Goal: Transaction & Acquisition: Download file/media

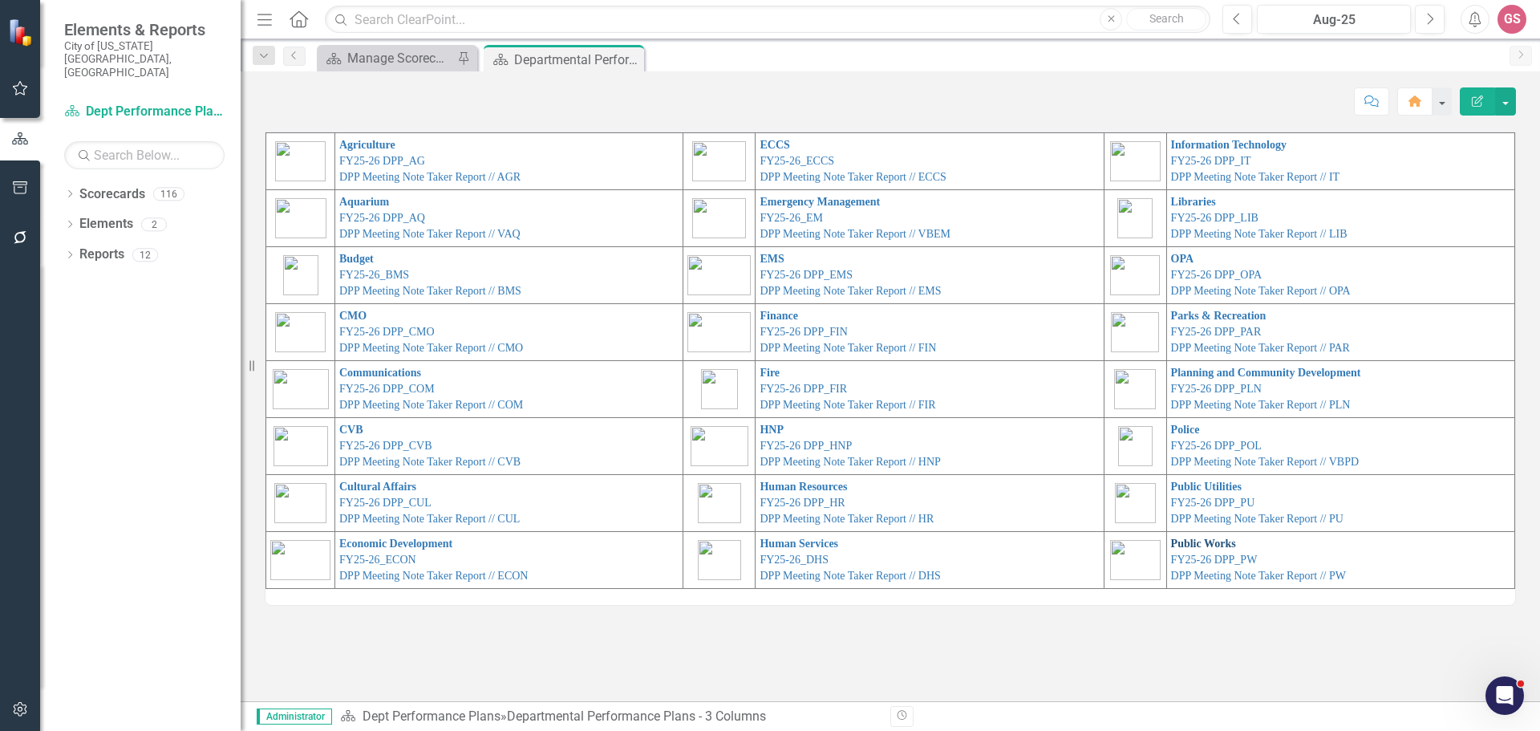
click at [1190, 545] on link "Public Works" at bounding box center [1203, 543] width 65 height 12
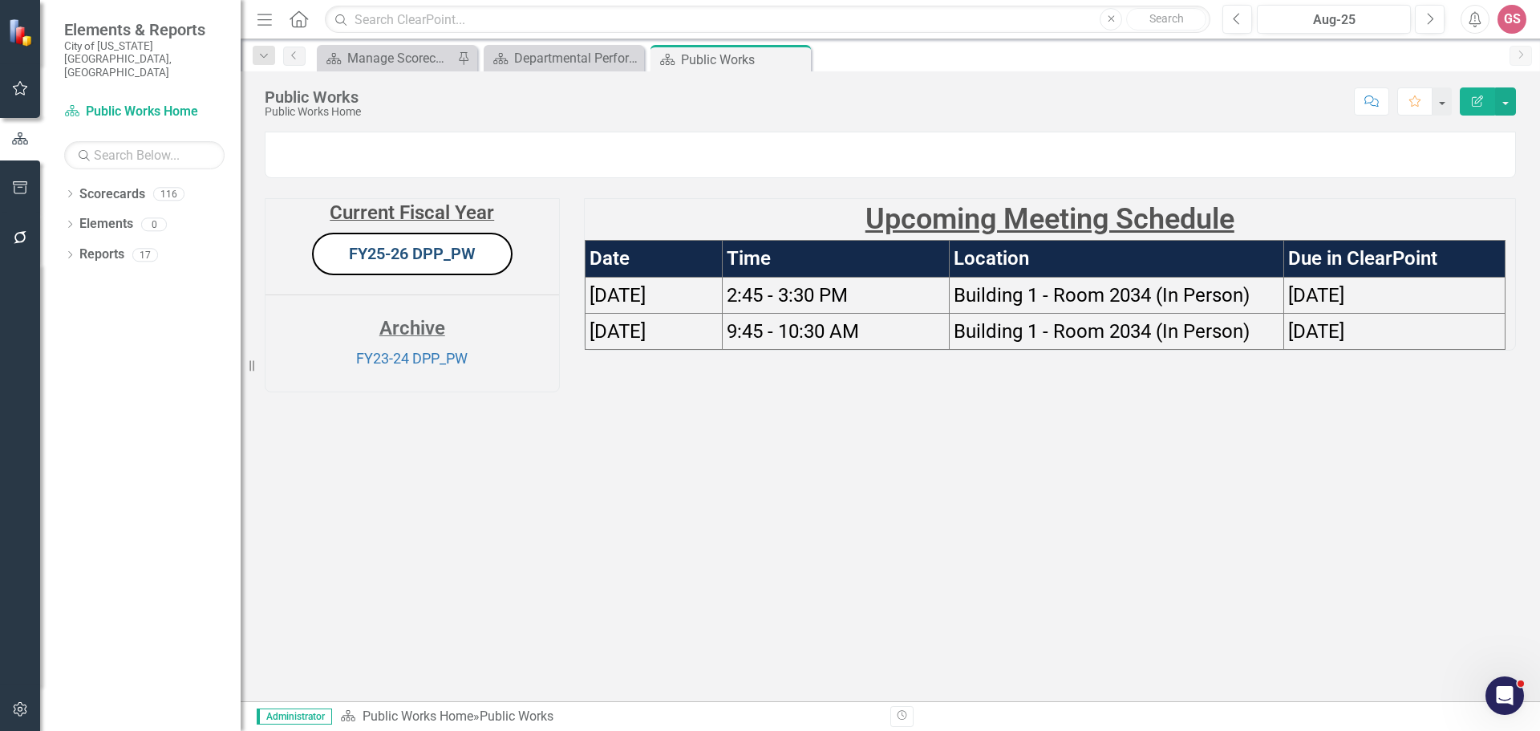
click at [403, 263] on link "FY25-26 DPP_PW" at bounding box center [412, 253] width 127 height 19
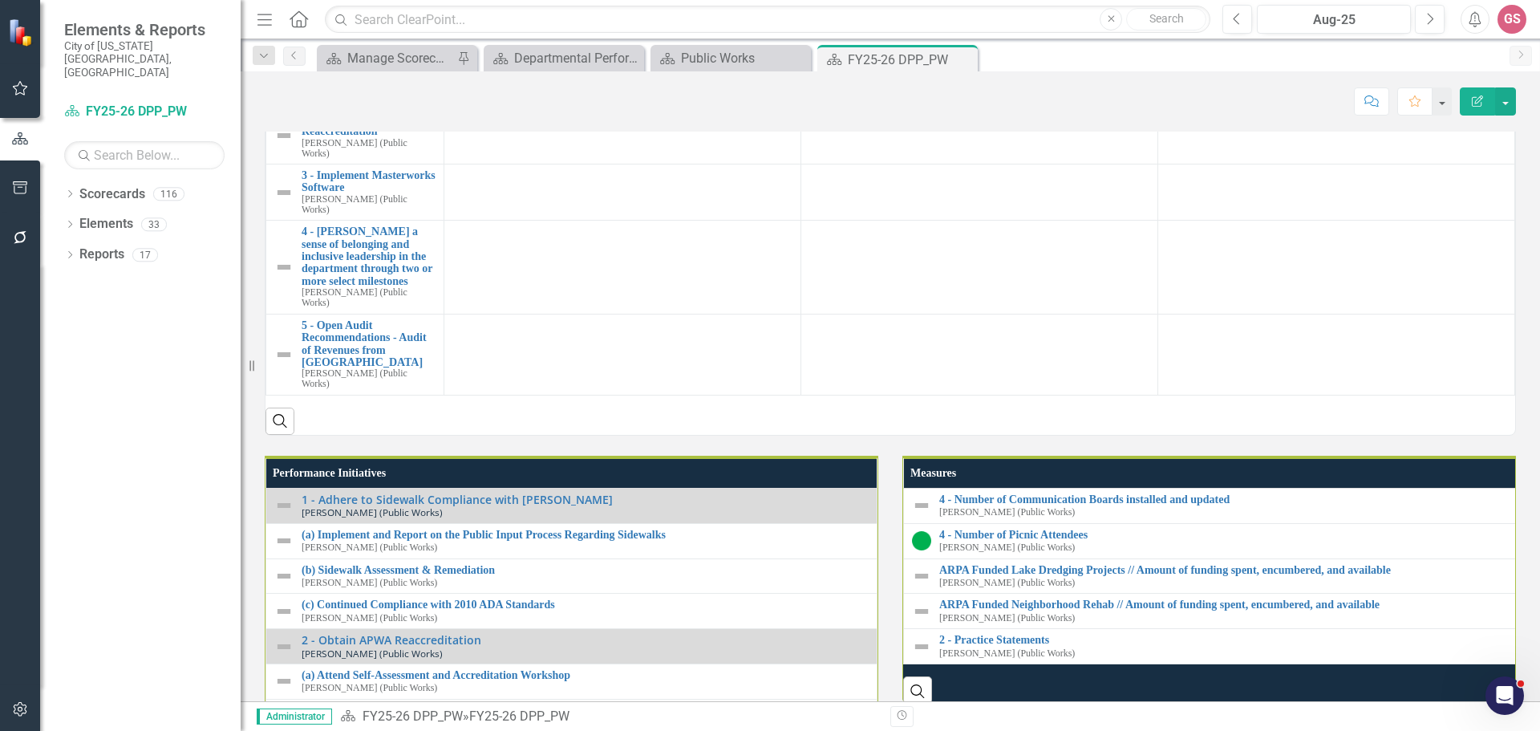
scroll to position [1444, 0]
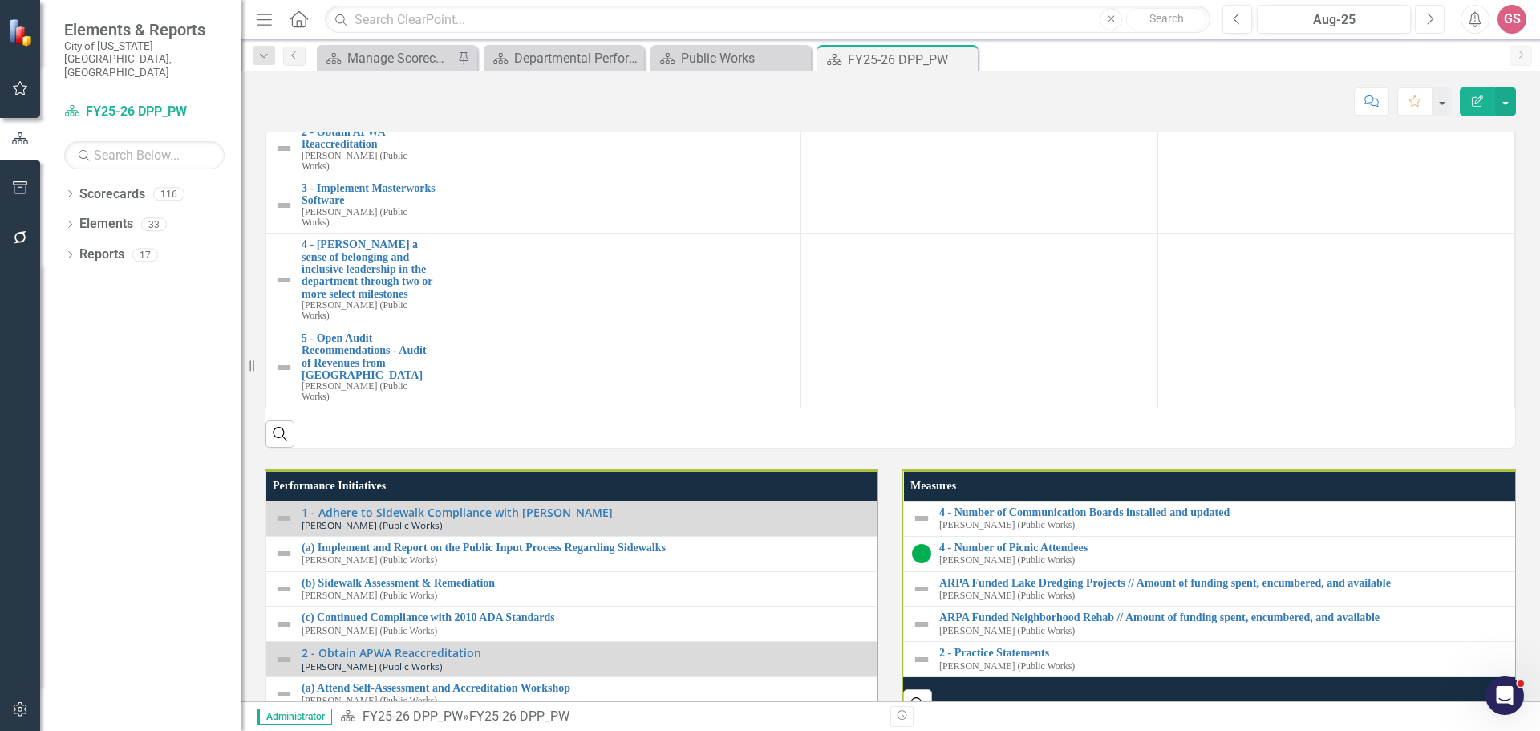
click at [1428, 20] on icon "Next" at bounding box center [1429, 19] width 9 height 14
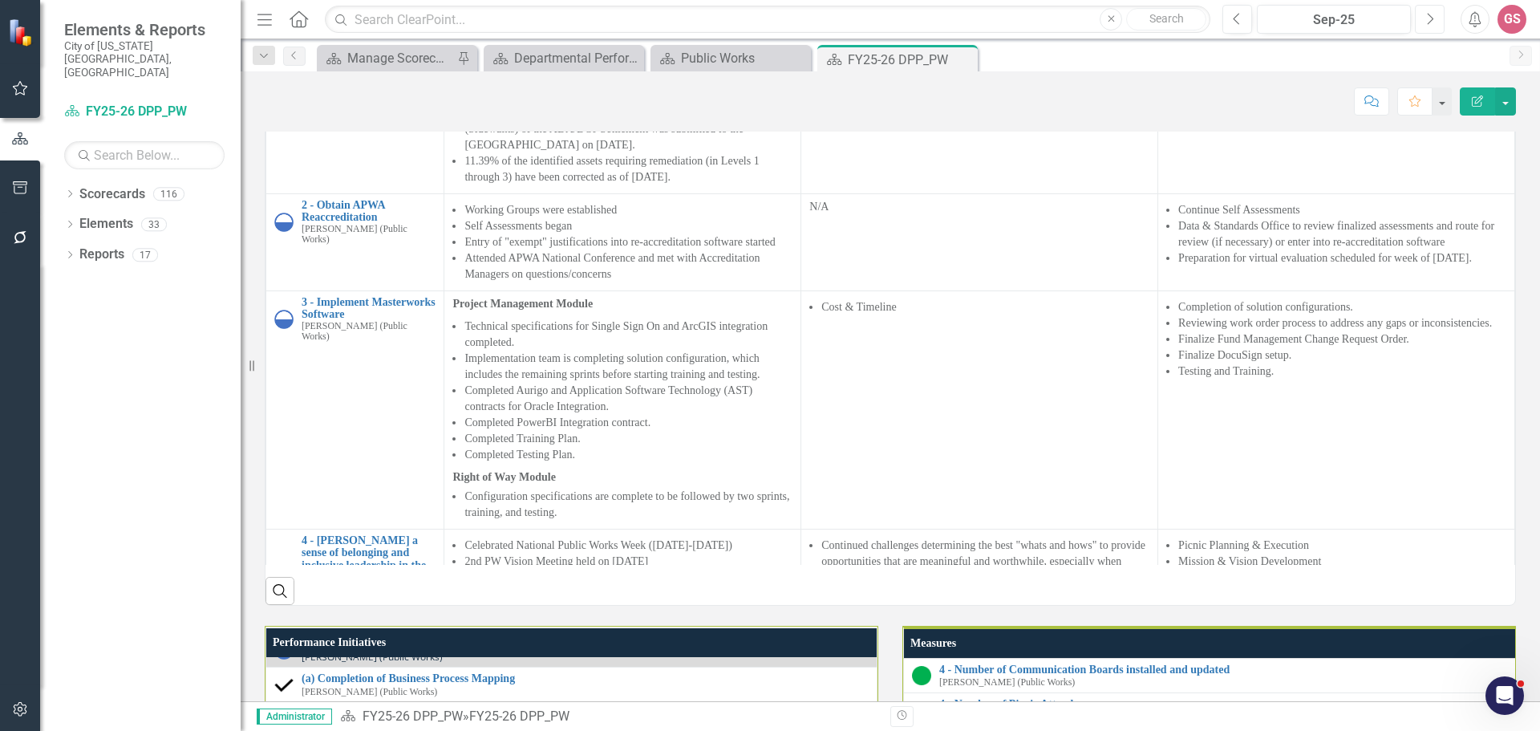
scroll to position [1419, 0]
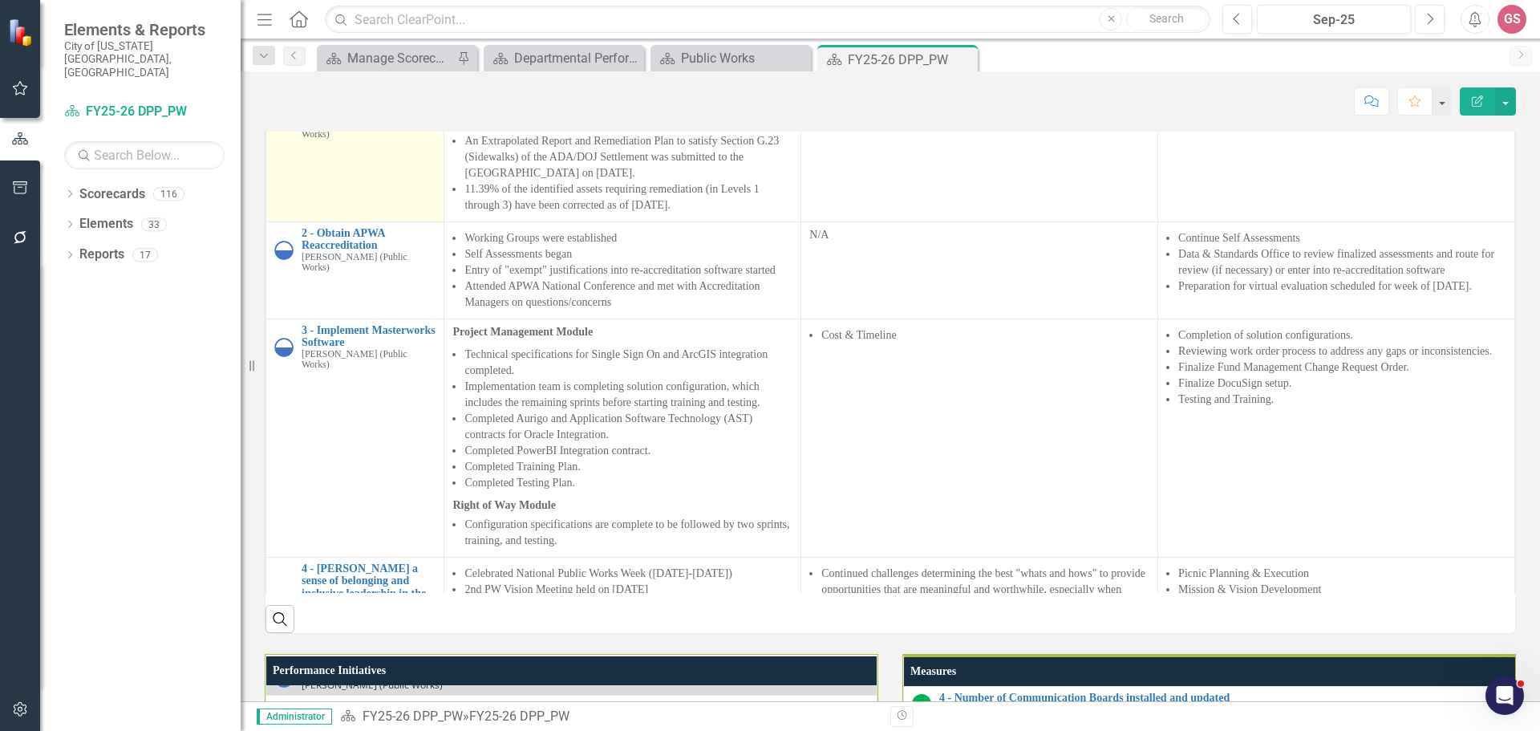
click at [348, 119] on link "1 - Adhere to Sidewalk Compliance with [PERSON_NAME]" at bounding box center [369, 100] width 134 height 37
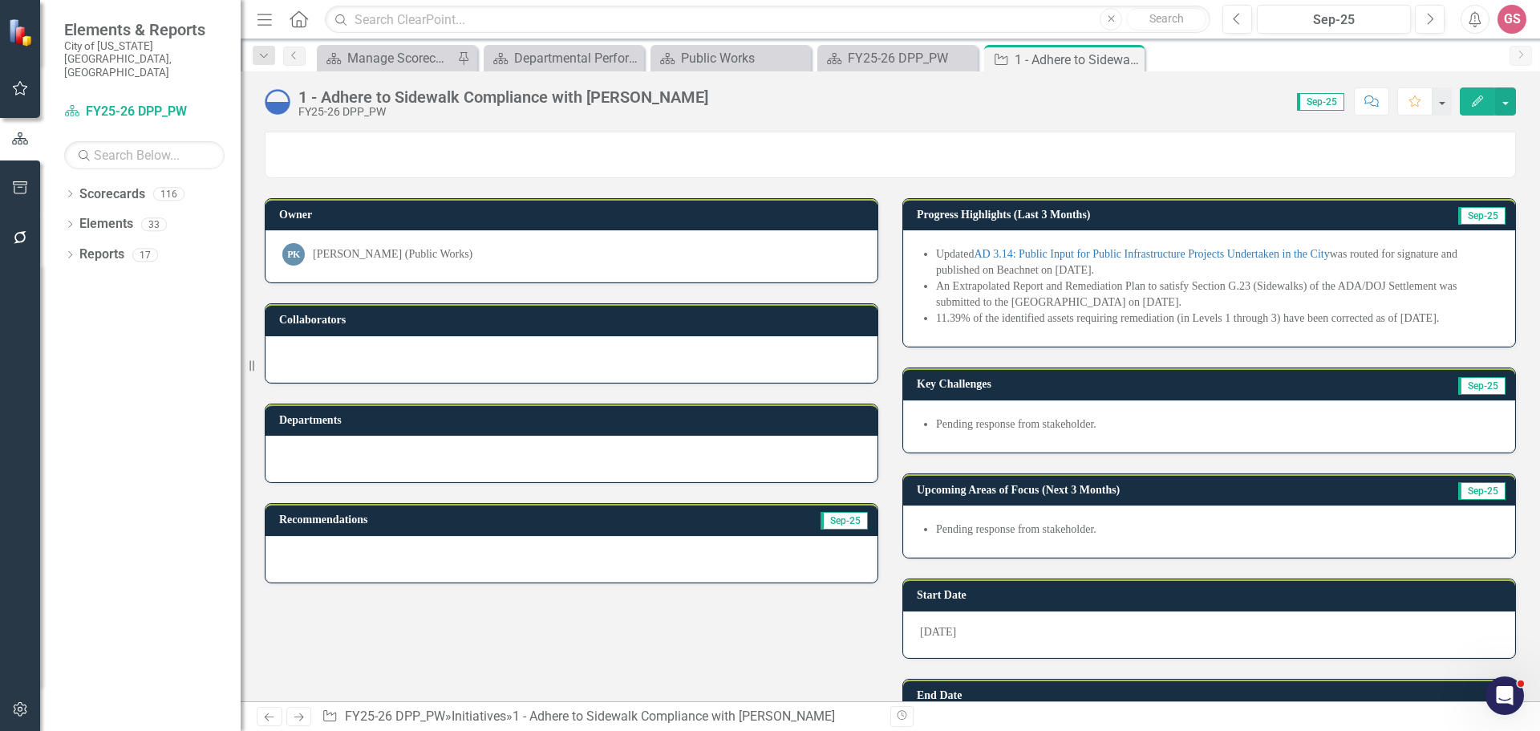
click at [1228, 334] on div "Updated AD 3.14: Public Input for Public Infrastructure Projects Undertaken in …" at bounding box center [1209, 288] width 612 height 116
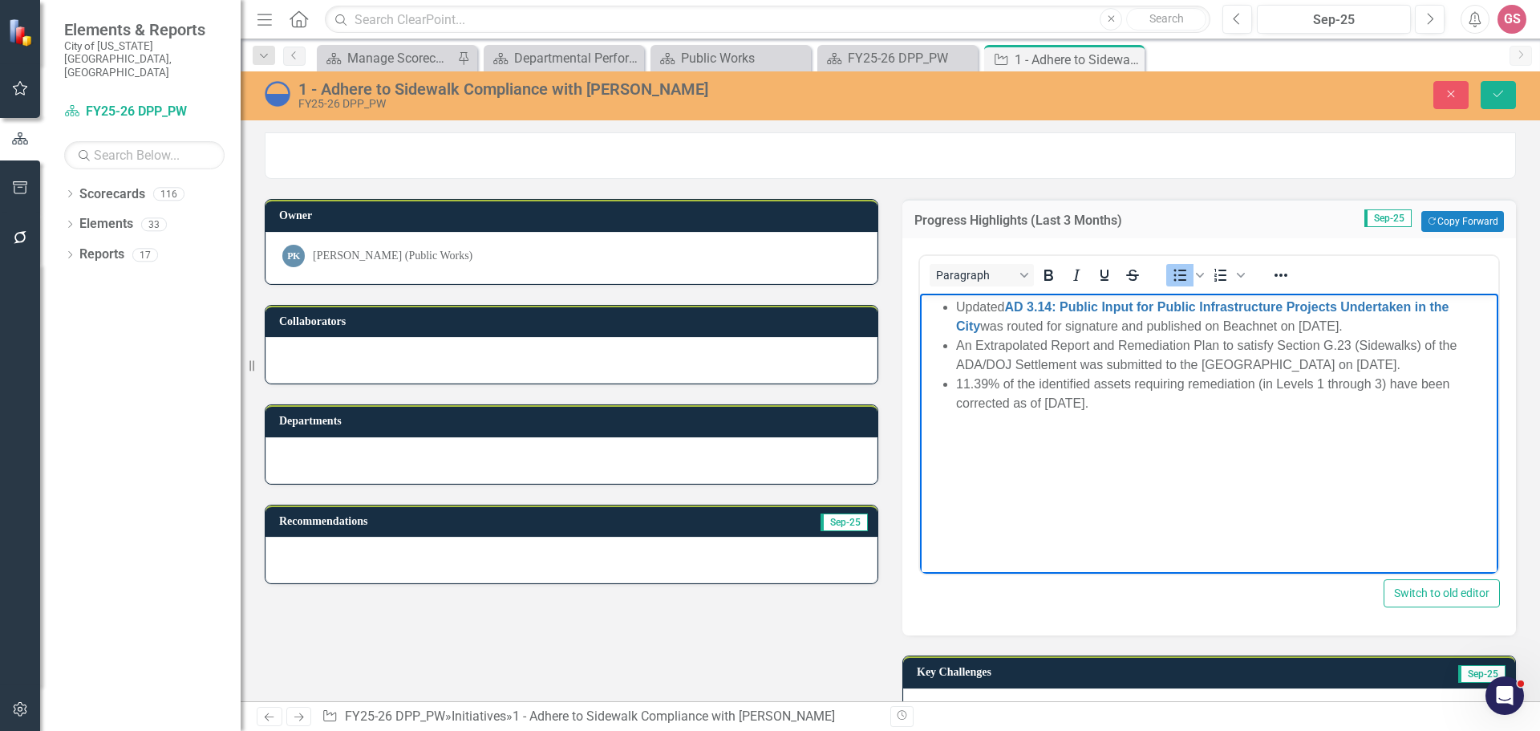
drag, startPoint x: 1103, startPoint y: 402, endPoint x: 902, endPoint y: 306, distance: 222.1
click at [920, 306] on html "Updated AD 3.14: Public Input for Public Infrastructure Projects Undertaken in …" at bounding box center [1209, 414] width 578 height 241
click at [1271, 277] on icon "Reveal or hide additional toolbar items" at bounding box center [1280, 275] width 19 height 19
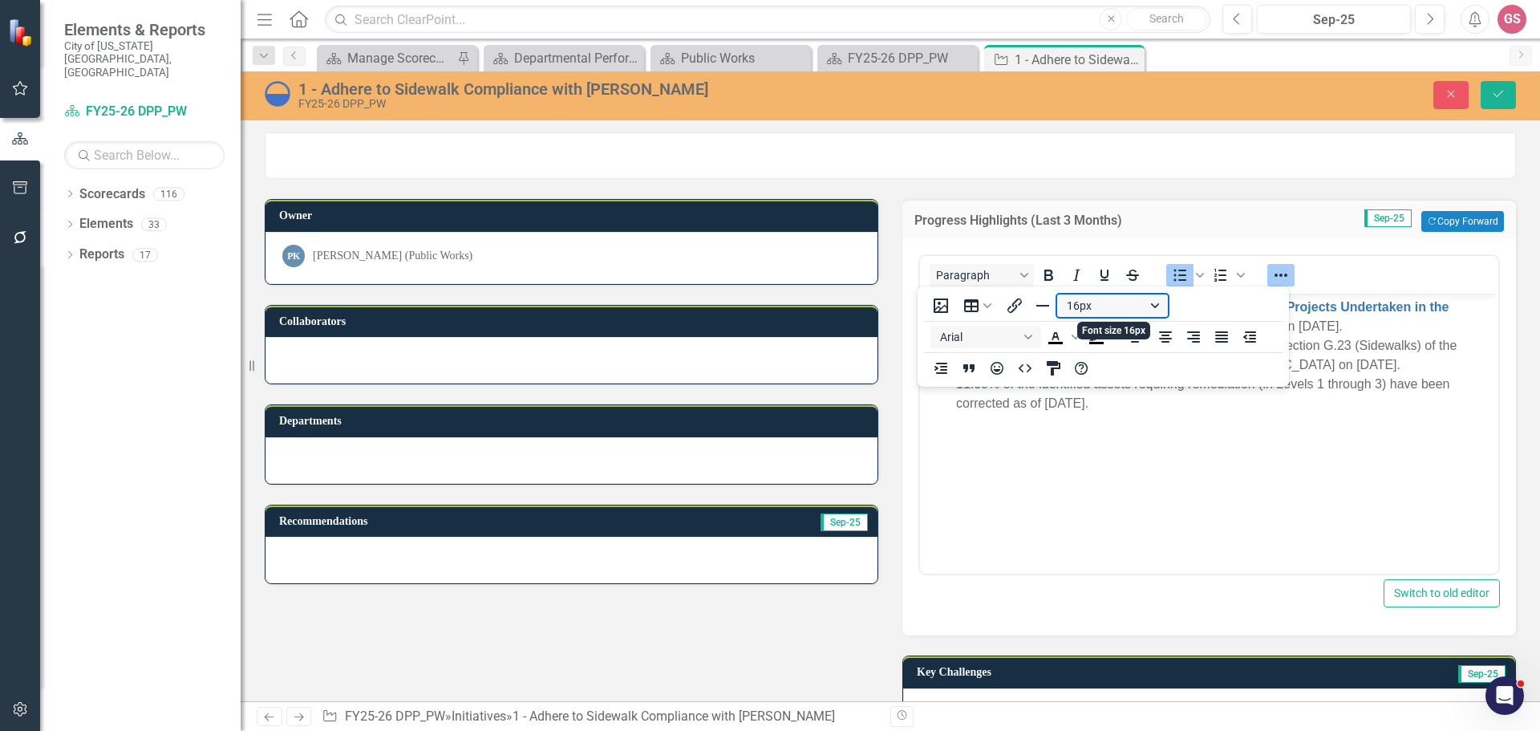
click at [1116, 303] on button "16px" at bounding box center [1112, 305] width 111 height 22
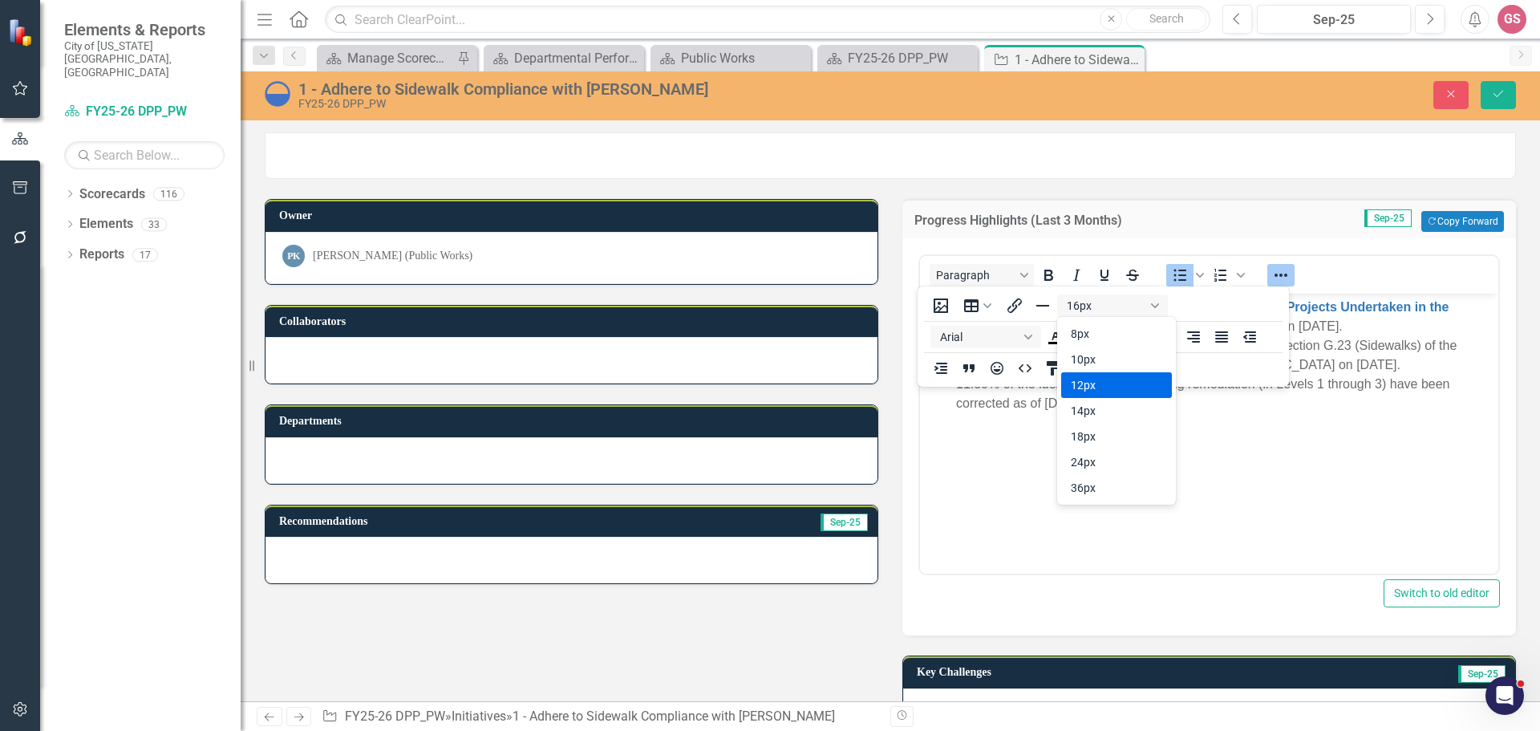
click at [1101, 389] on div "12px" at bounding box center [1105, 384] width 69 height 19
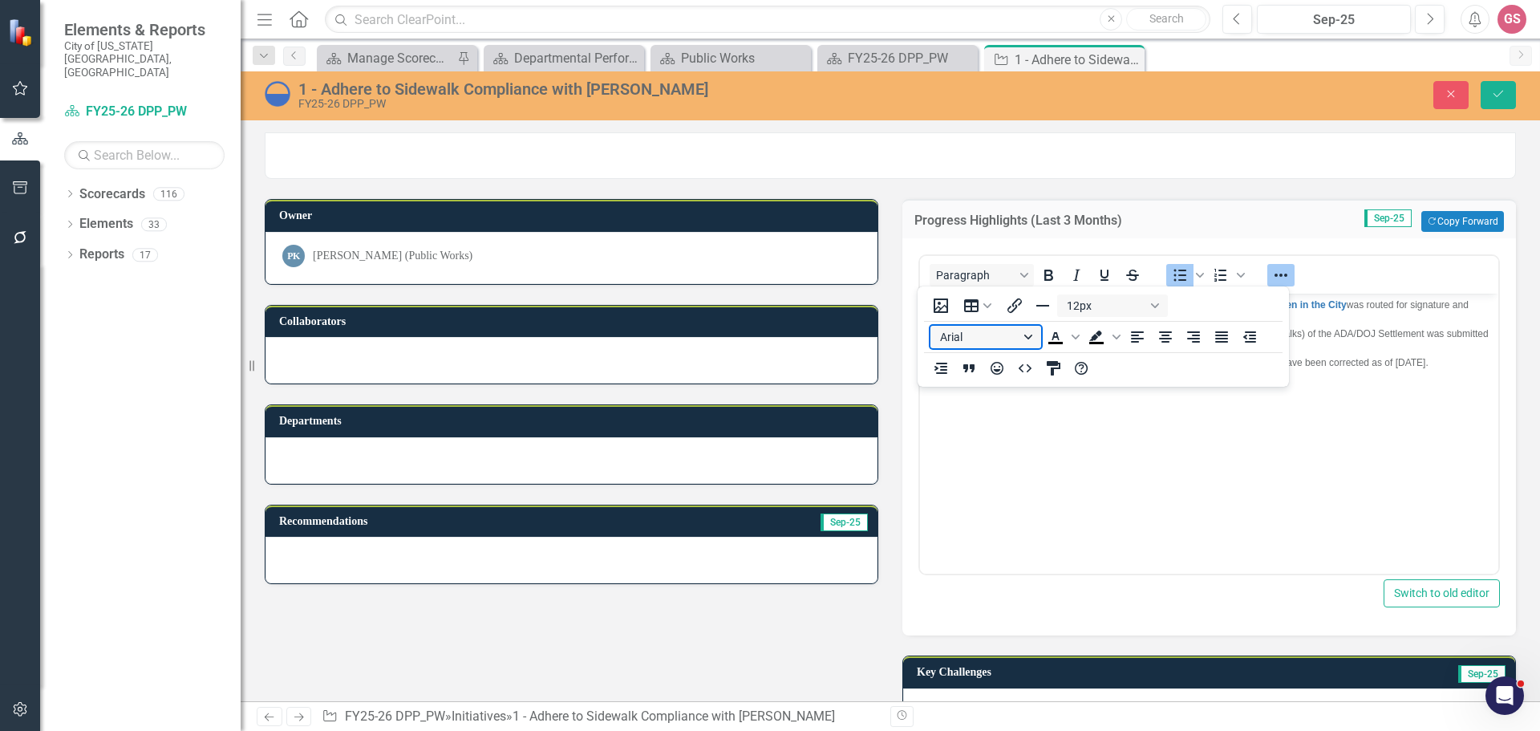
click at [1026, 339] on button "Arial" at bounding box center [985, 337] width 111 height 22
click at [997, 365] on div "Arial" at bounding box center [987, 364] width 87 height 19
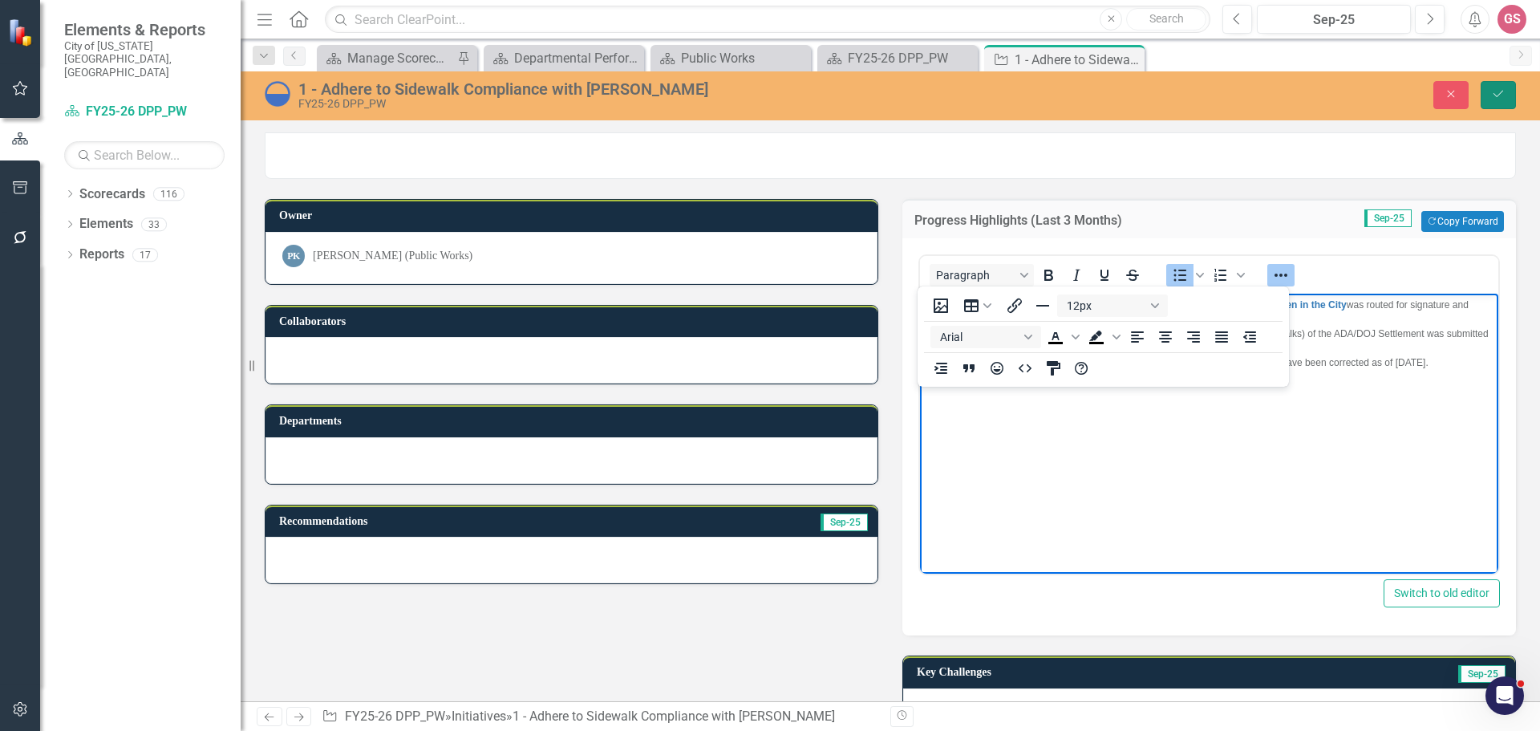
click at [1505, 93] on icon "Save" at bounding box center [1498, 93] width 14 height 11
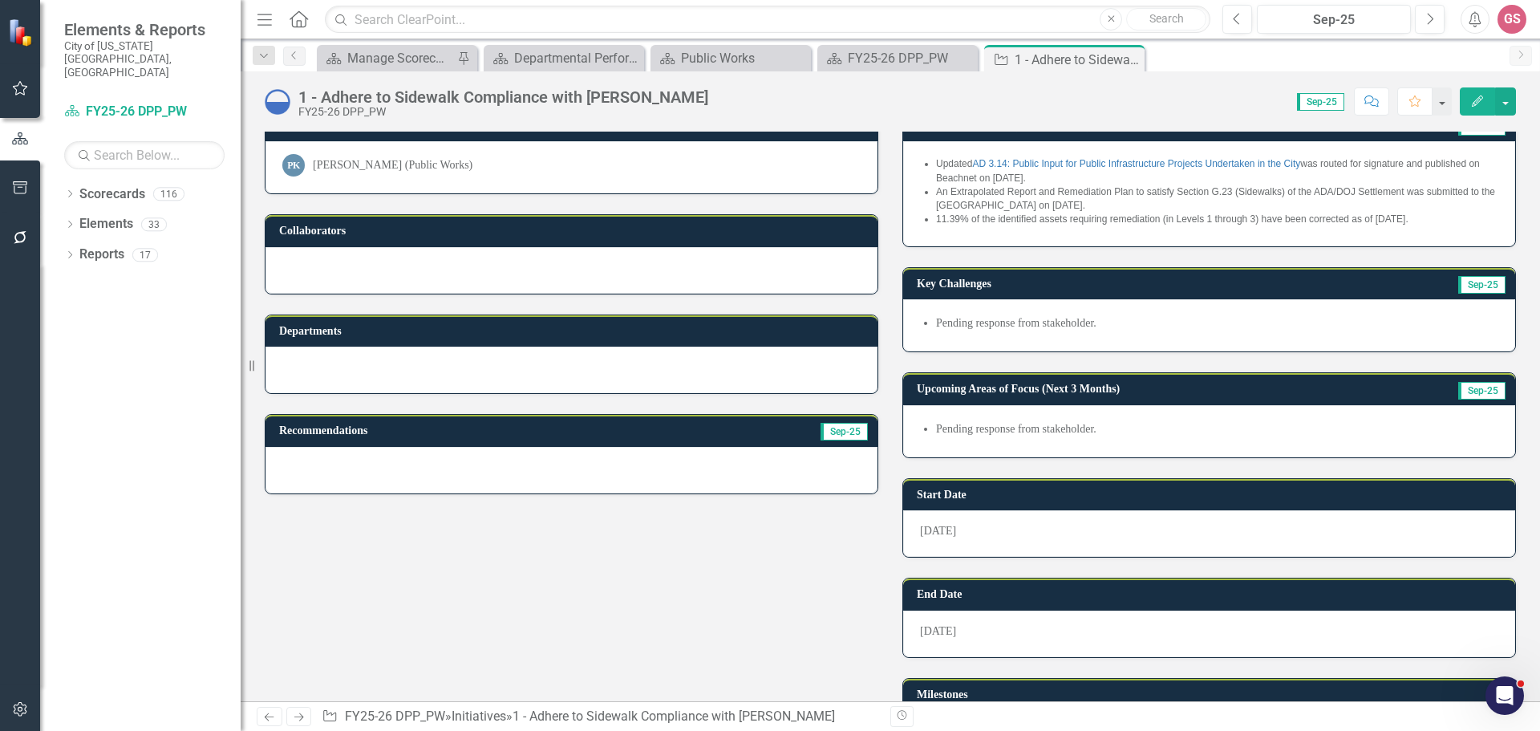
scroll to position [160, 0]
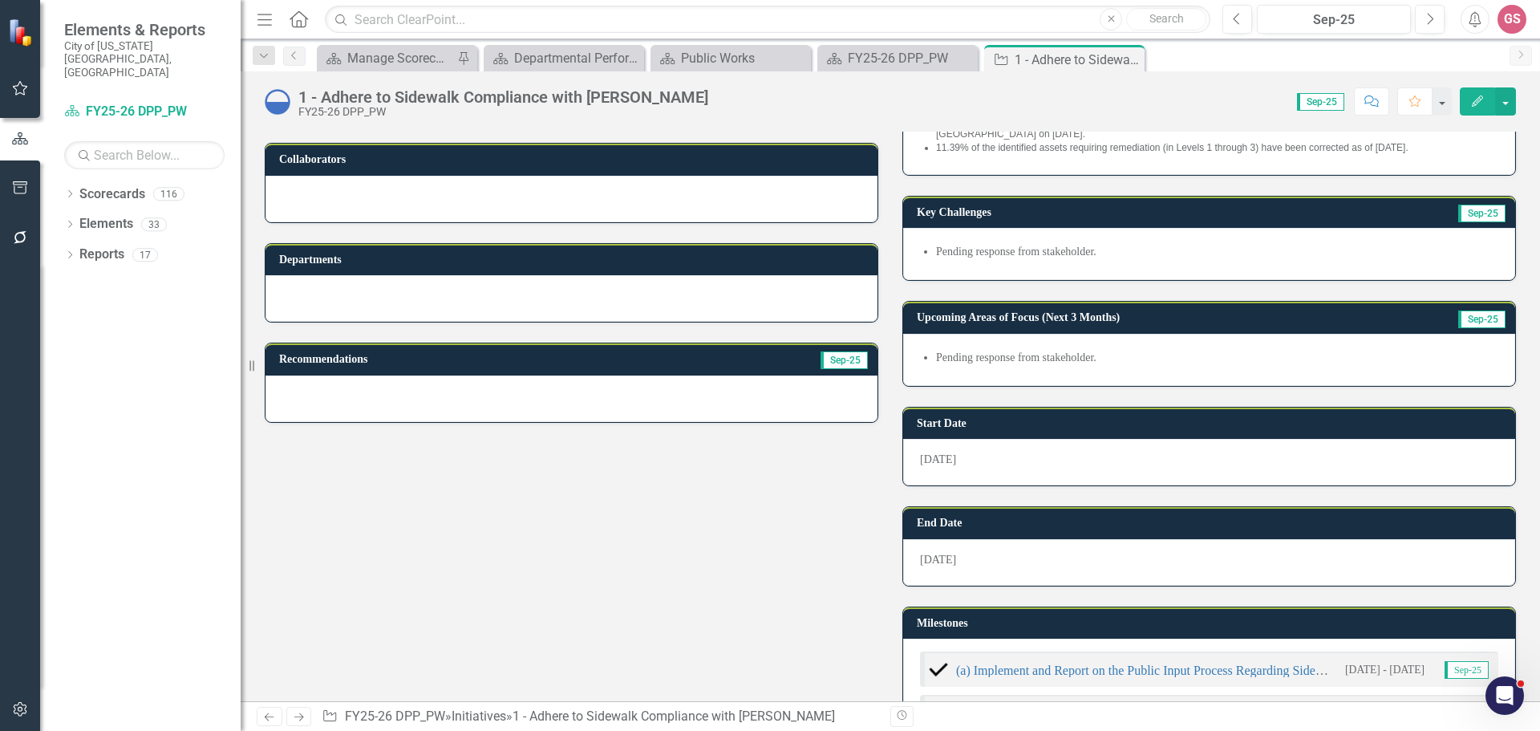
click at [1150, 268] on div "Pending response from stakeholder." at bounding box center [1209, 254] width 612 height 52
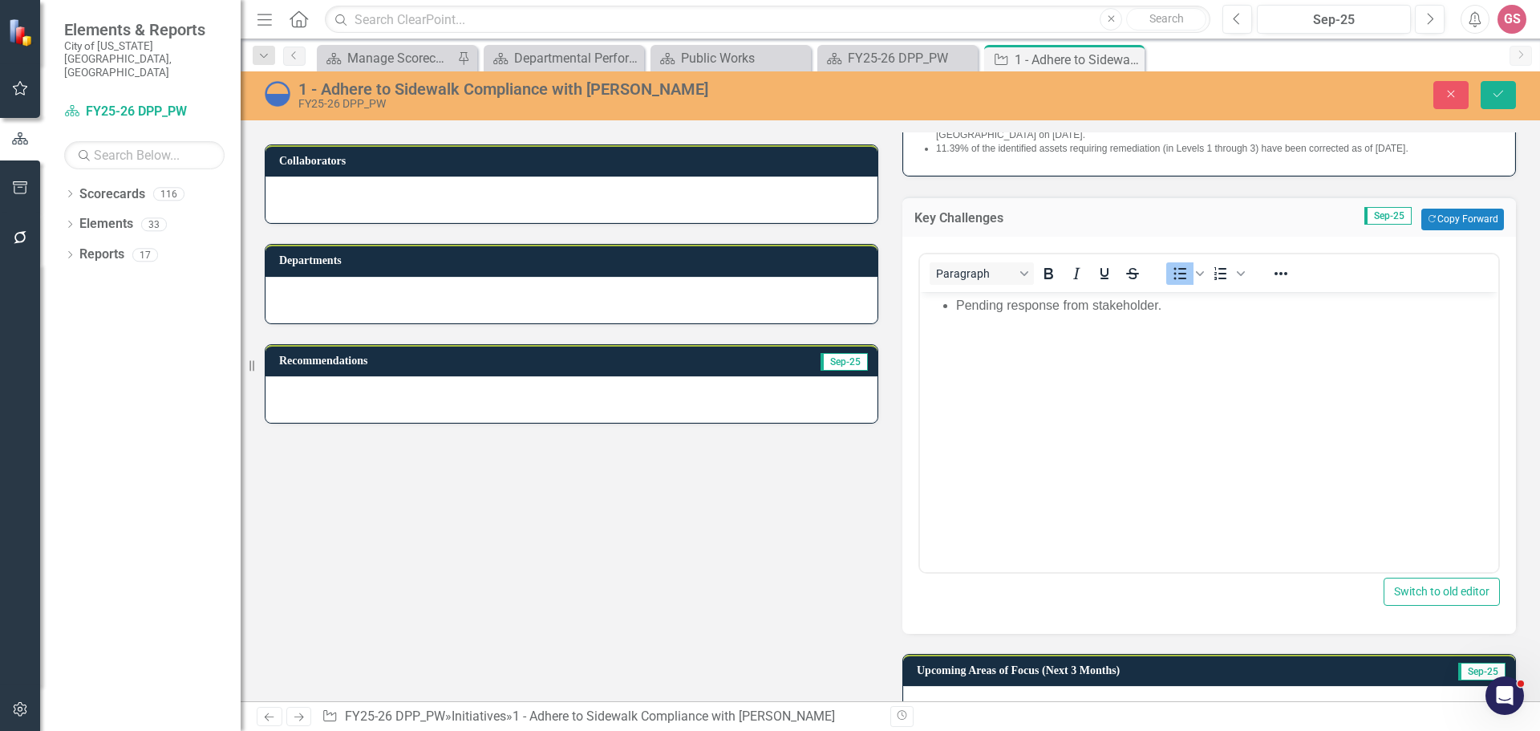
scroll to position [0, 0]
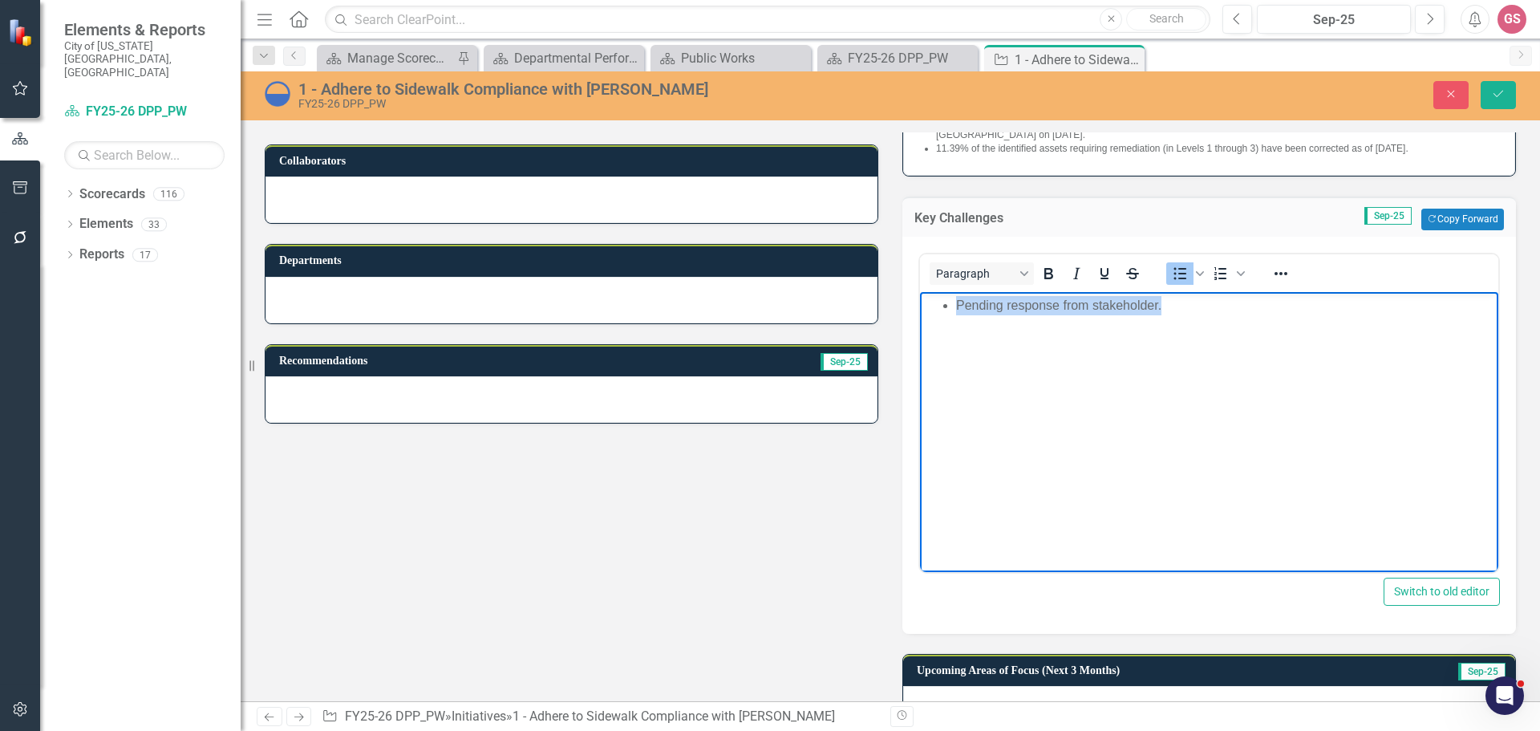
drag, startPoint x: 1209, startPoint y: 318, endPoint x: 958, endPoint y: 315, distance: 251.1
click at [958, 315] on body "Pending response from stakeholder." at bounding box center [1209, 411] width 578 height 241
drag, startPoint x: 1137, startPoint y: 302, endPoint x: 1053, endPoint y: 296, distance: 84.5
click at [957, 304] on li "No updates provided at this time." at bounding box center [1225, 304] width 538 height 19
click at [1283, 271] on icon "Reveal or hide additional toolbar items" at bounding box center [1280, 273] width 19 height 19
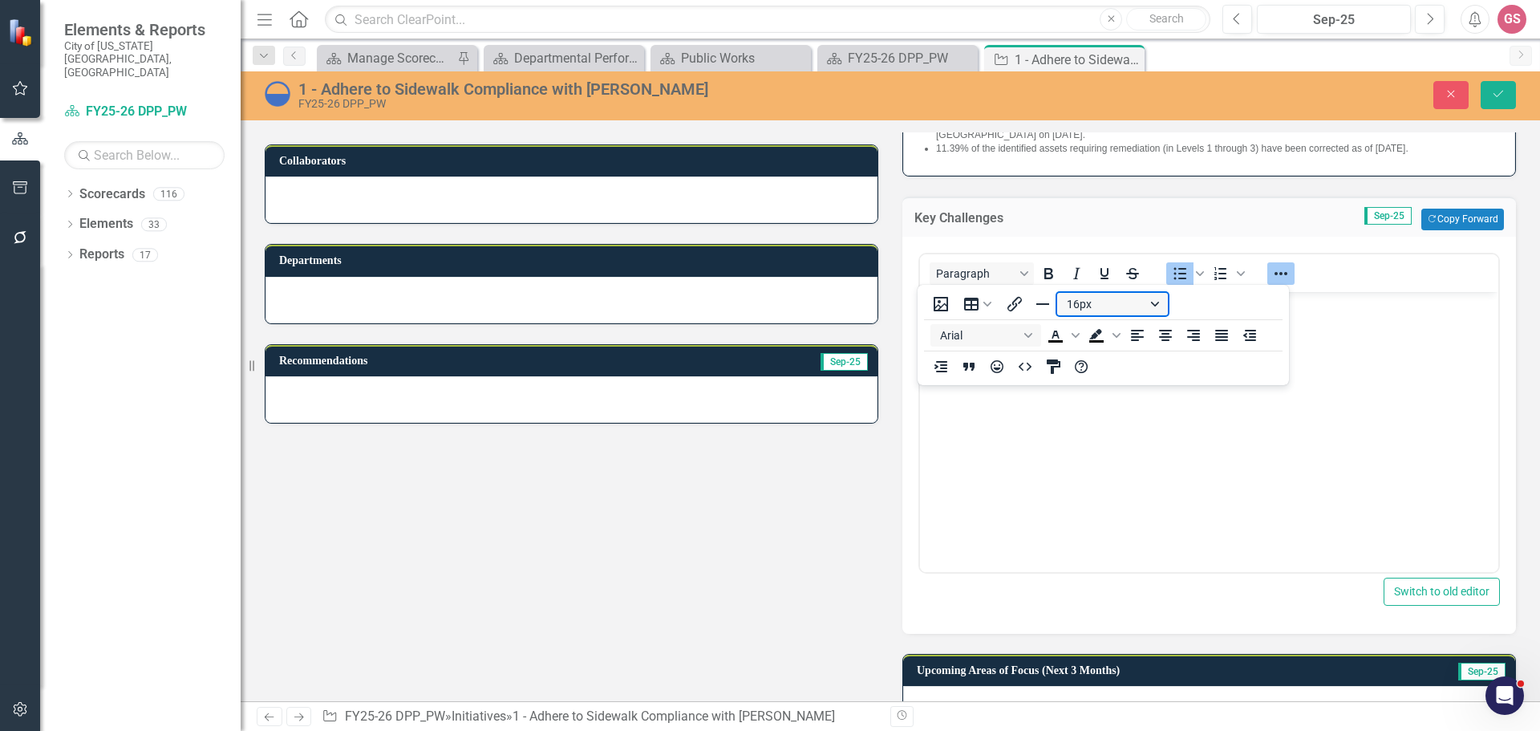
click at [1097, 302] on button "16px" at bounding box center [1112, 304] width 111 height 22
click at [1088, 383] on div "12px" at bounding box center [1105, 383] width 69 height 19
click at [1028, 339] on button "Arial" at bounding box center [985, 335] width 111 height 22
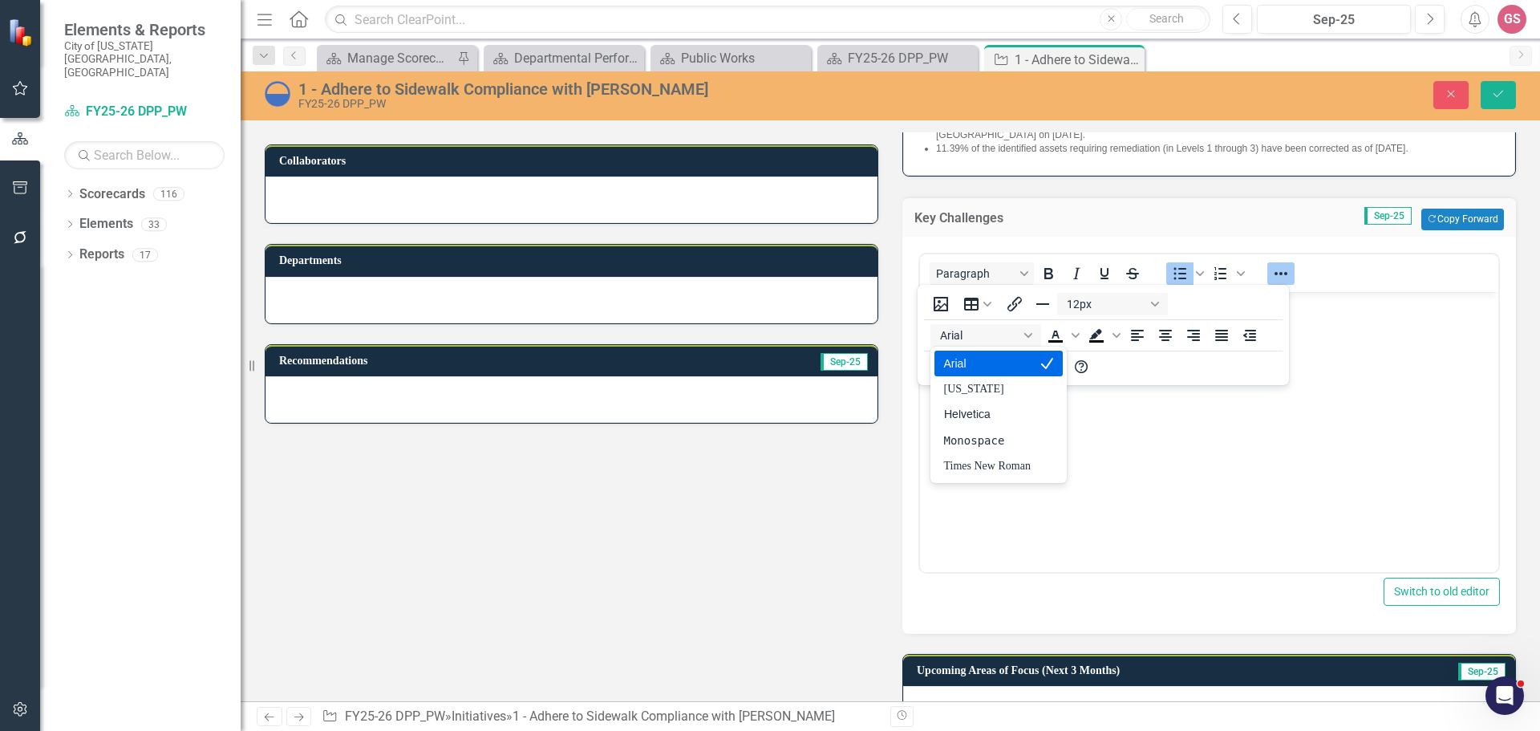
click at [995, 375] on div "Arial" at bounding box center [998, 364] width 128 height 26
click at [1494, 96] on icon "Save" at bounding box center [1498, 93] width 14 height 11
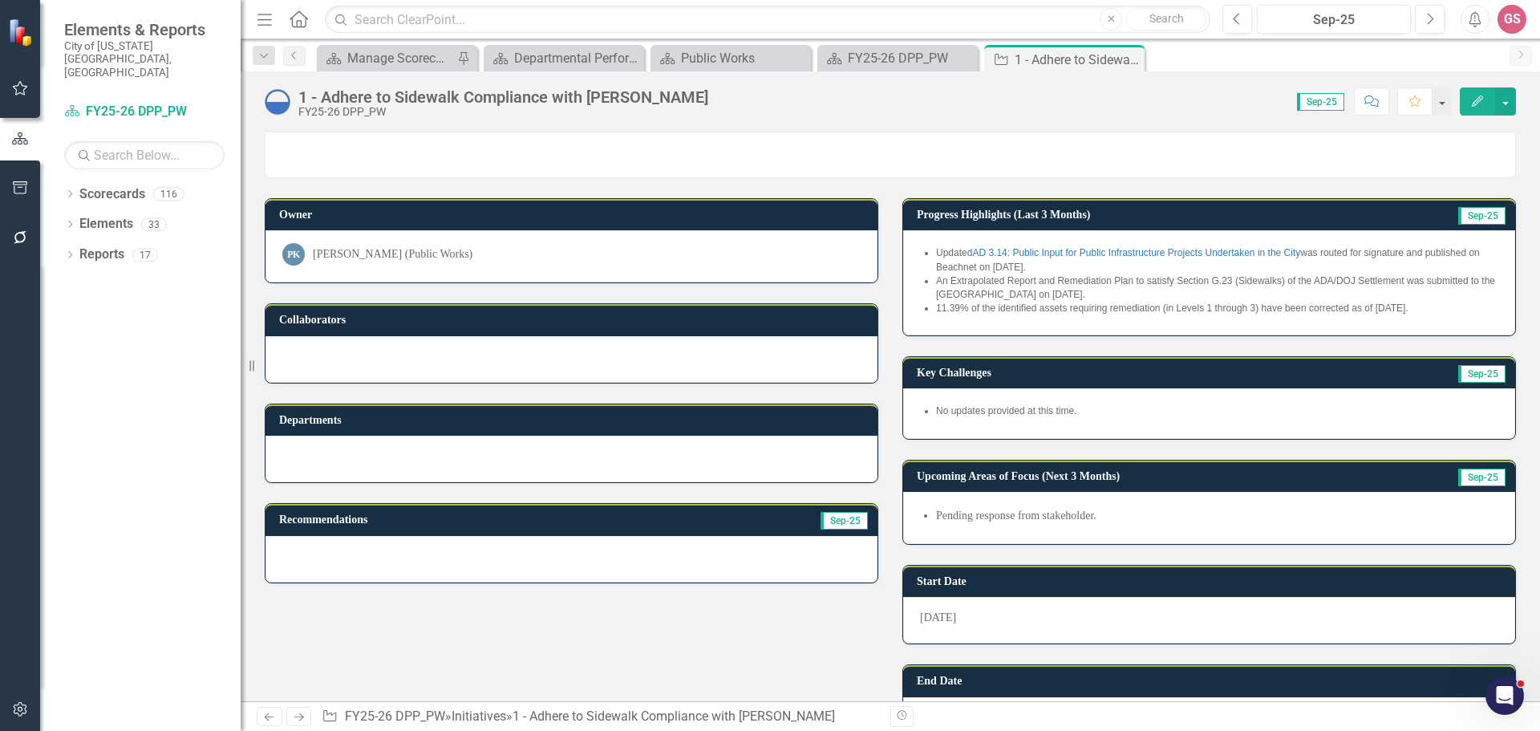
click at [1140, 519] on li "Pending response from stakeholder." at bounding box center [1217, 516] width 562 height 16
click at [1140, 520] on li "Pending response from stakeholder." at bounding box center [1217, 516] width 562 height 16
click at [1129, 518] on li "Pending response from stakeholder." at bounding box center [1217, 516] width 562 height 16
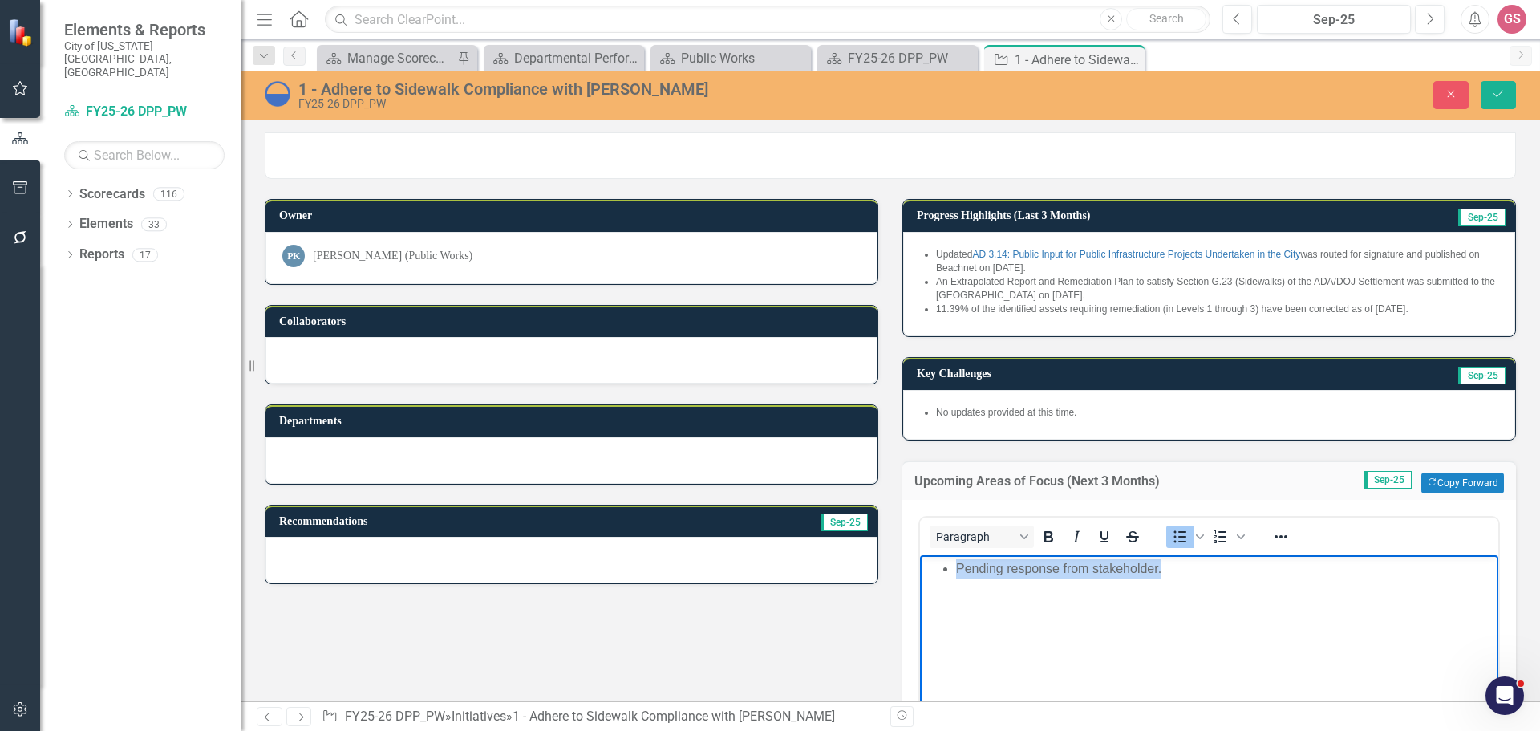
drag, startPoint x: 1170, startPoint y: 567, endPoint x: 966, endPoint y: 590, distance: 205.8
click at [951, 588] on body "Pending response from stakeholder." at bounding box center [1209, 675] width 578 height 241
drag, startPoint x: 1044, startPoint y: 576, endPoint x: 951, endPoint y: 578, distance: 93.1
click at [951, 578] on body "No updates provided at this time." at bounding box center [1209, 675] width 578 height 241
click at [1277, 537] on icon "Reveal or hide additional toolbar items" at bounding box center [1281, 536] width 13 height 3
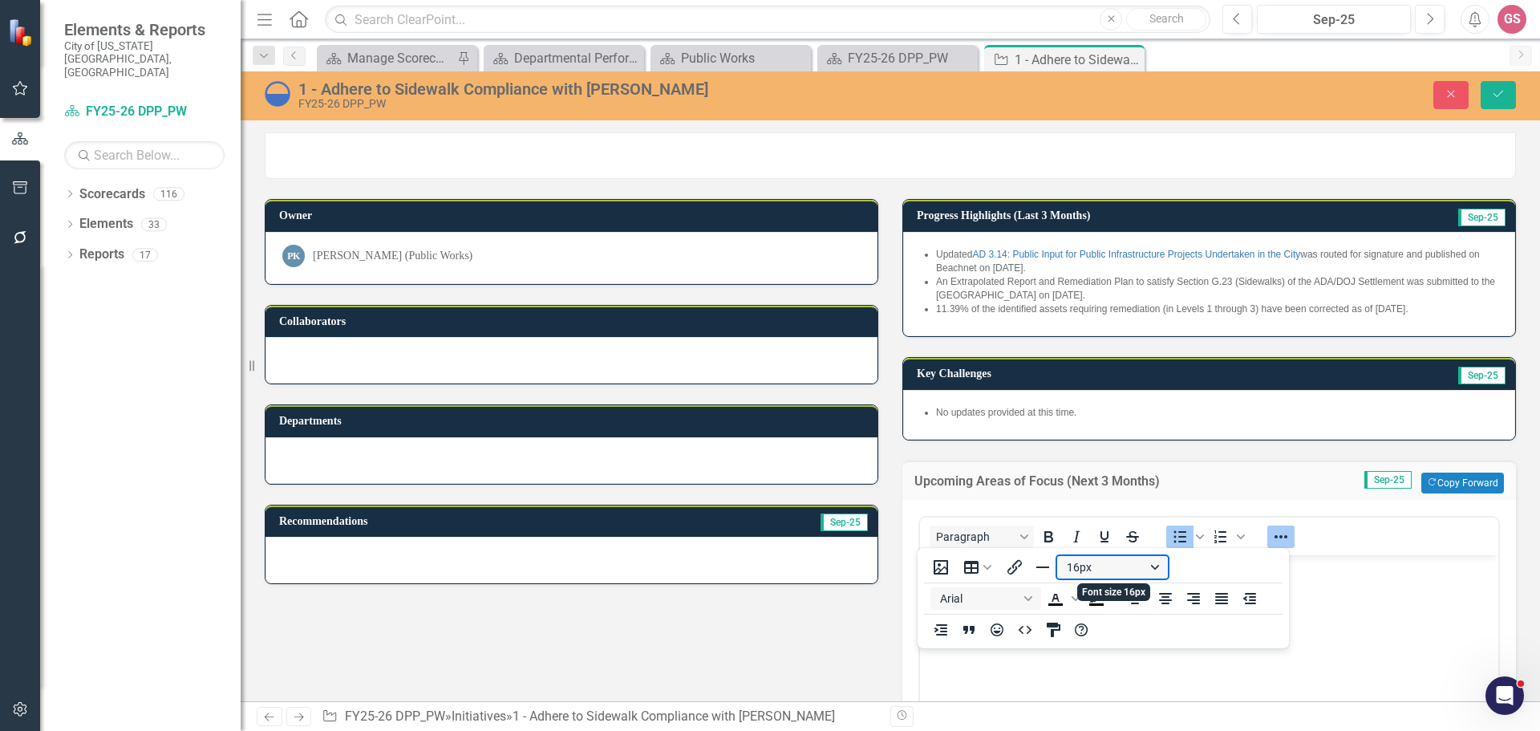
click at [1092, 565] on button "16px" at bounding box center [1112, 567] width 111 height 22
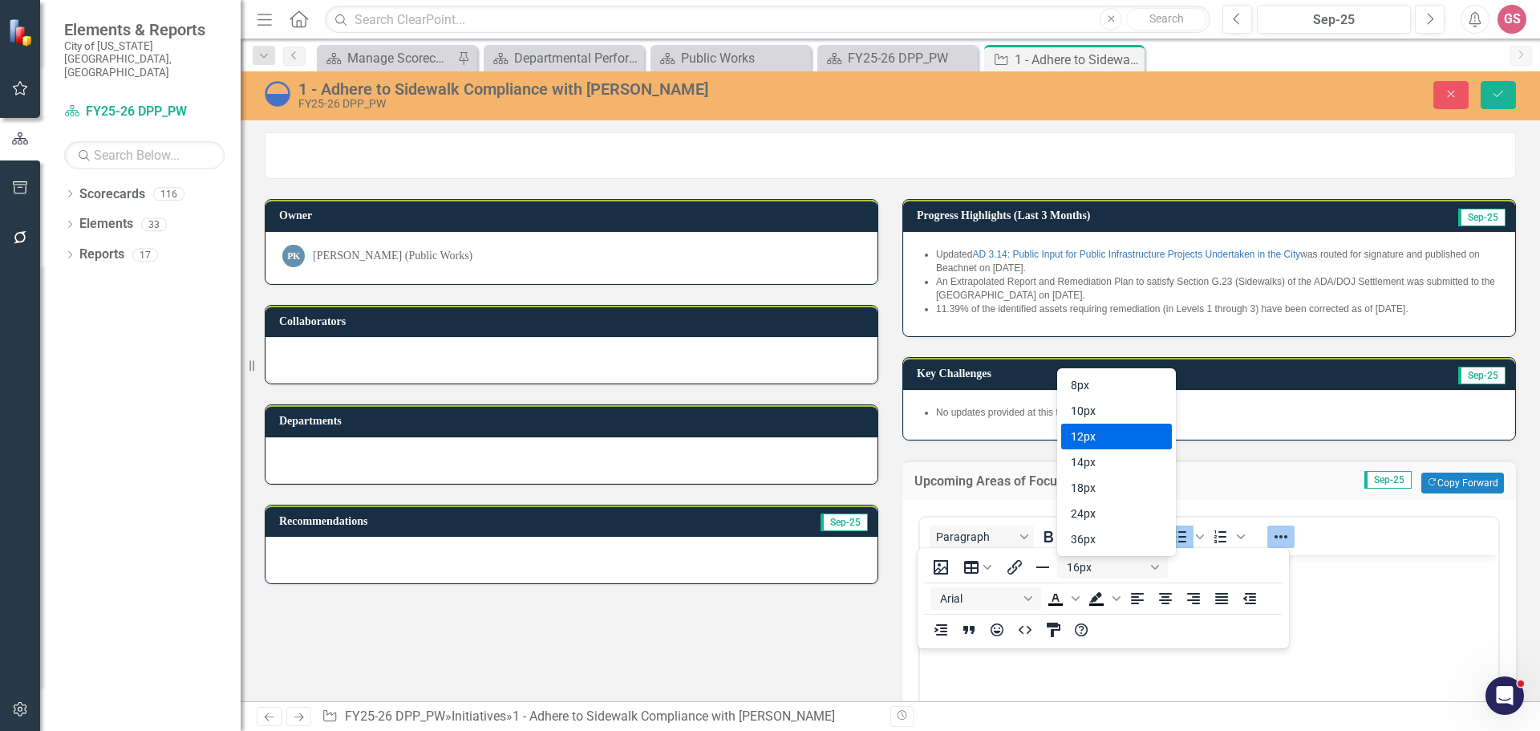
click at [1108, 431] on div "12px" at bounding box center [1105, 436] width 69 height 19
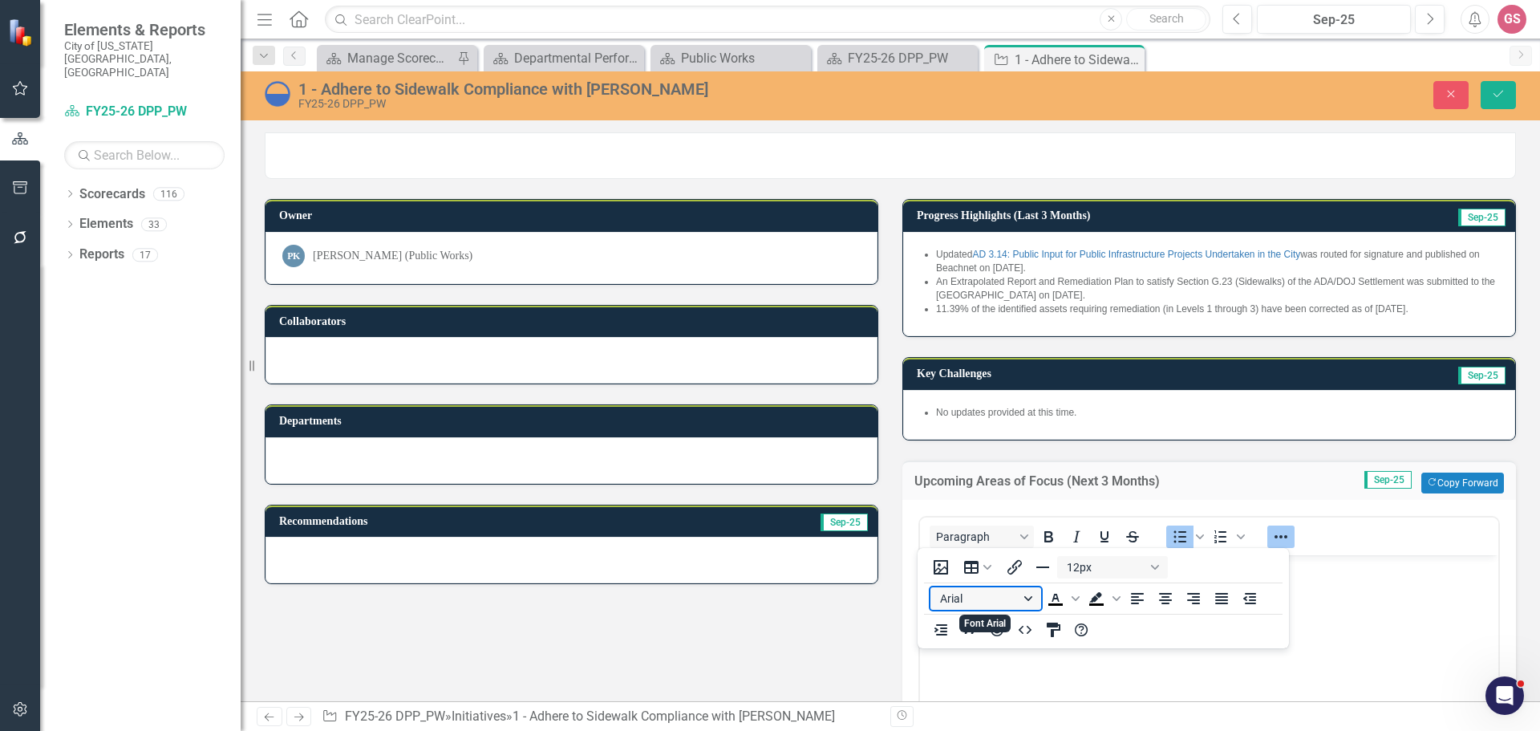
click at [1003, 595] on button "Arial" at bounding box center [985, 598] width 111 height 22
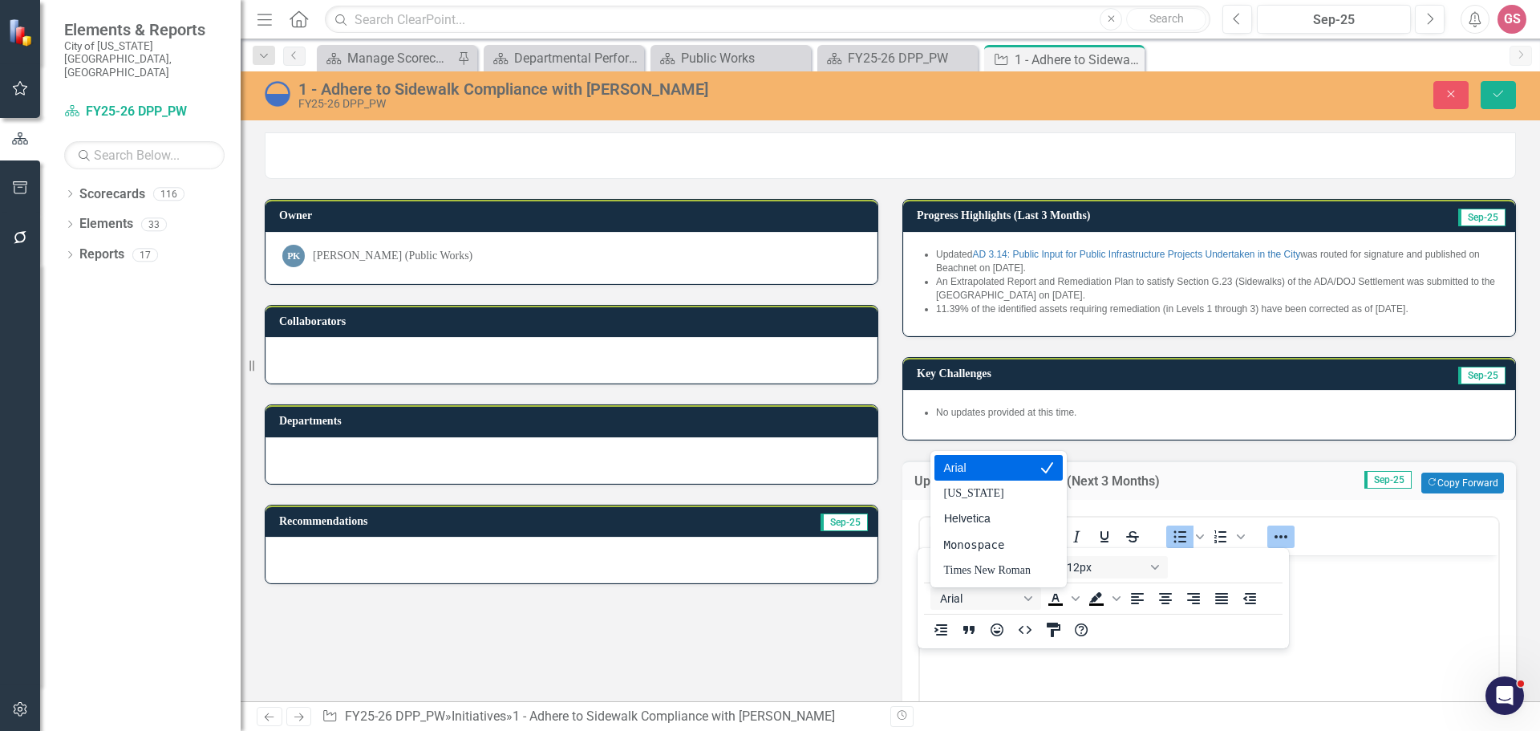
click at [987, 472] on div "Arial" at bounding box center [987, 467] width 87 height 19
click at [1502, 95] on icon "Save" at bounding box center [1498, 93] width 14 height 11
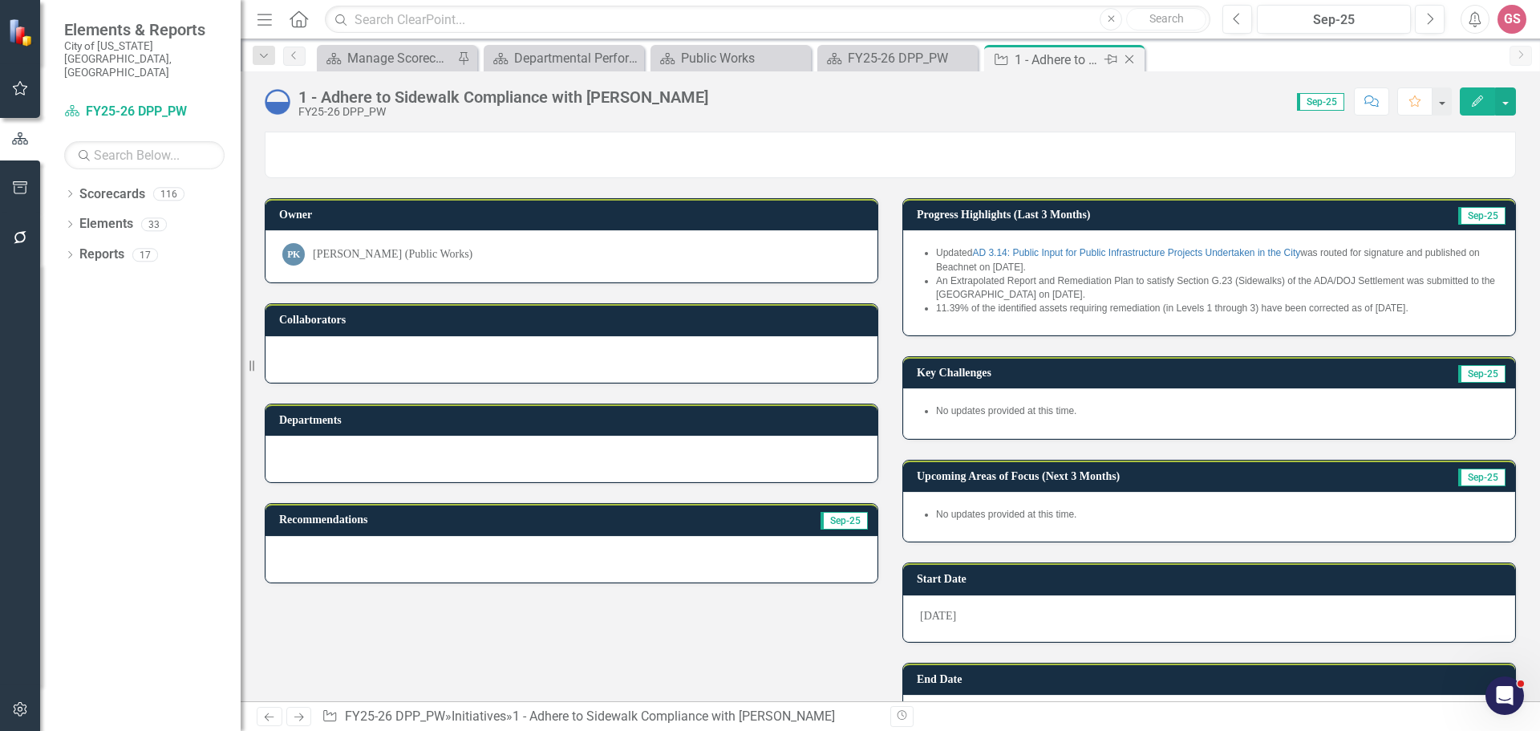
click at [1133, 56] on icon at bounding box center [1129, 59] width 9 height 9
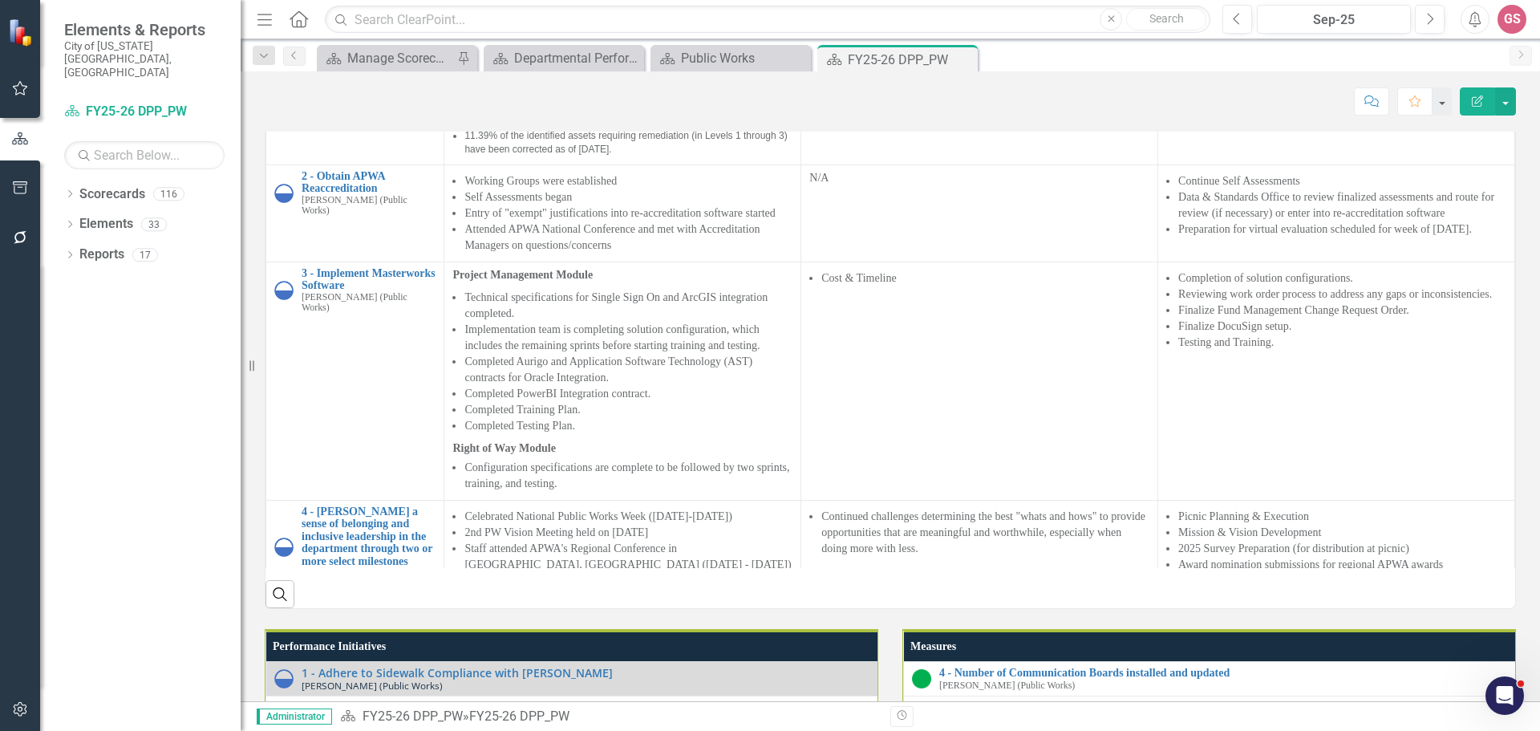
scroll to position [1524, 0]
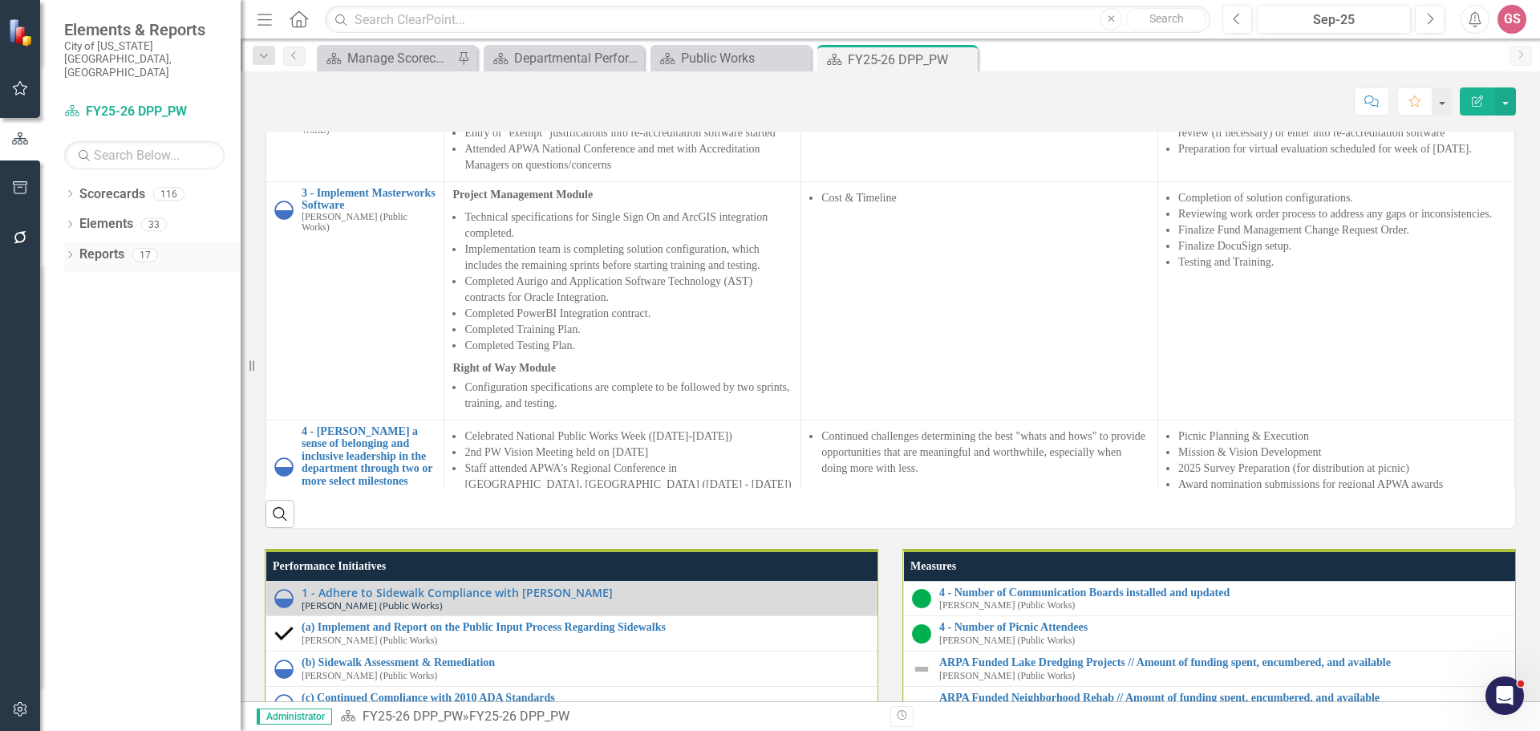
click at [101, 245] on link "Reports" at bounding box center [101, 254] width 45 height 18
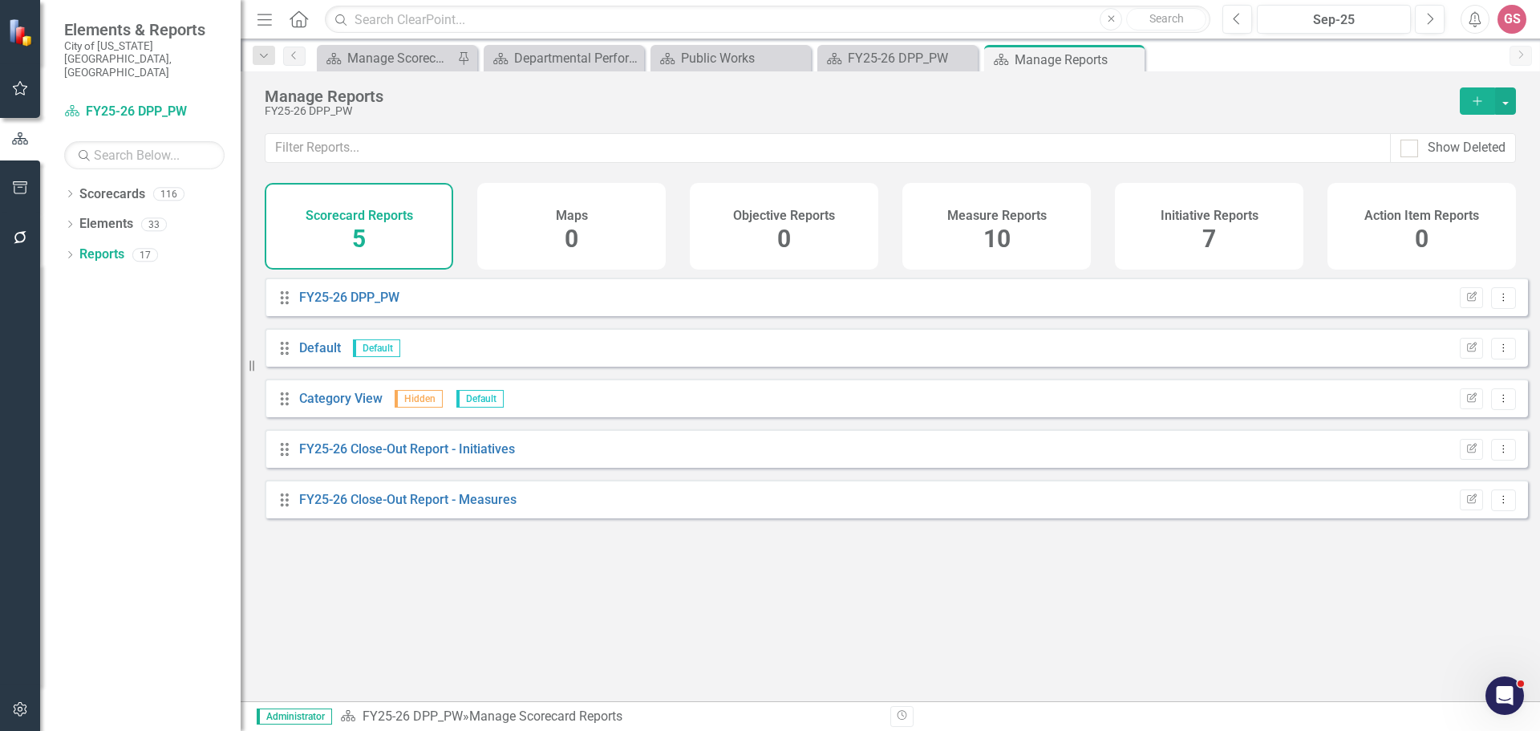
click at [1190, 213] on h4 "Initiative Reports" at bounding box center [1210, 216] width 98 height 14
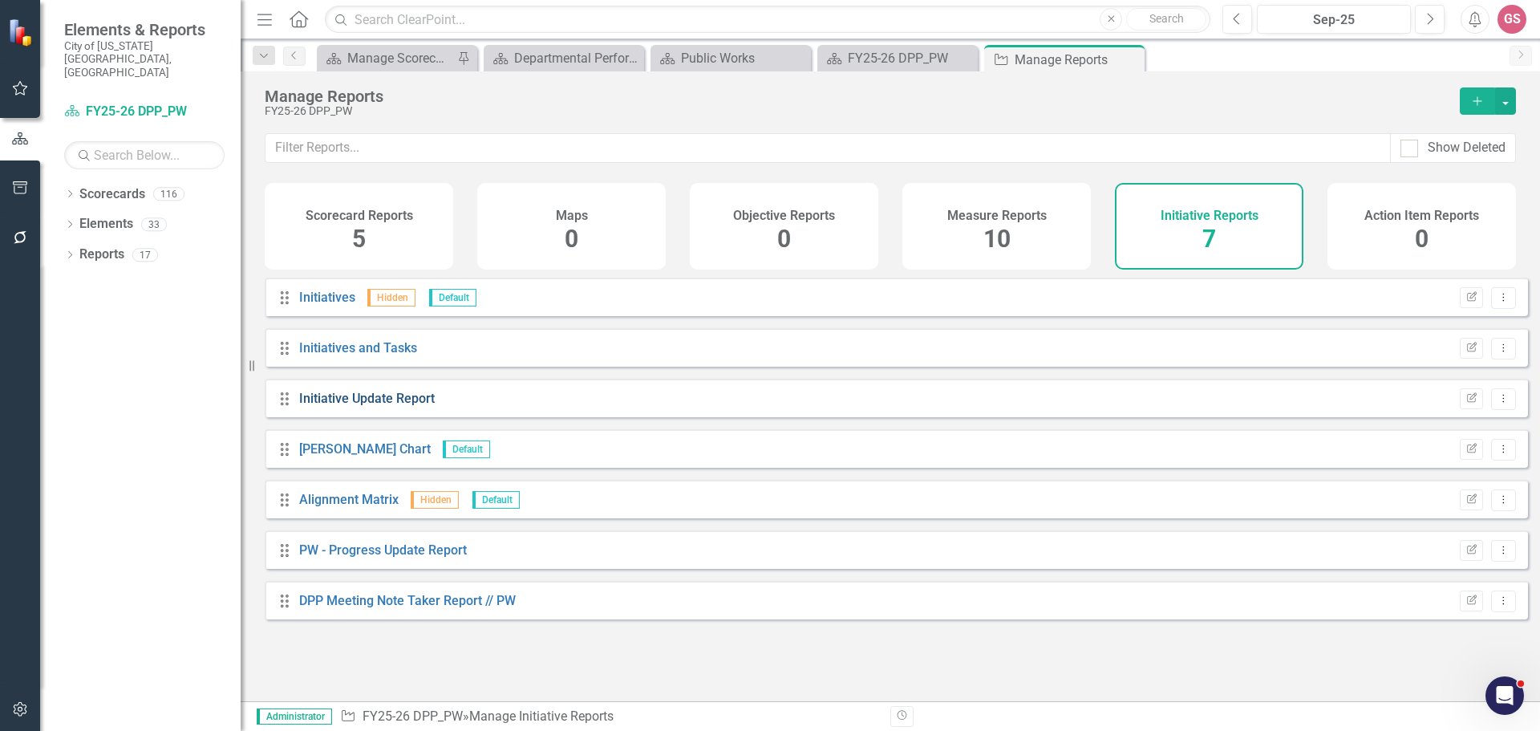
click at [347, 406] on link "Initiative Update Report" at bounding box center [367, 398] width 136 height 15
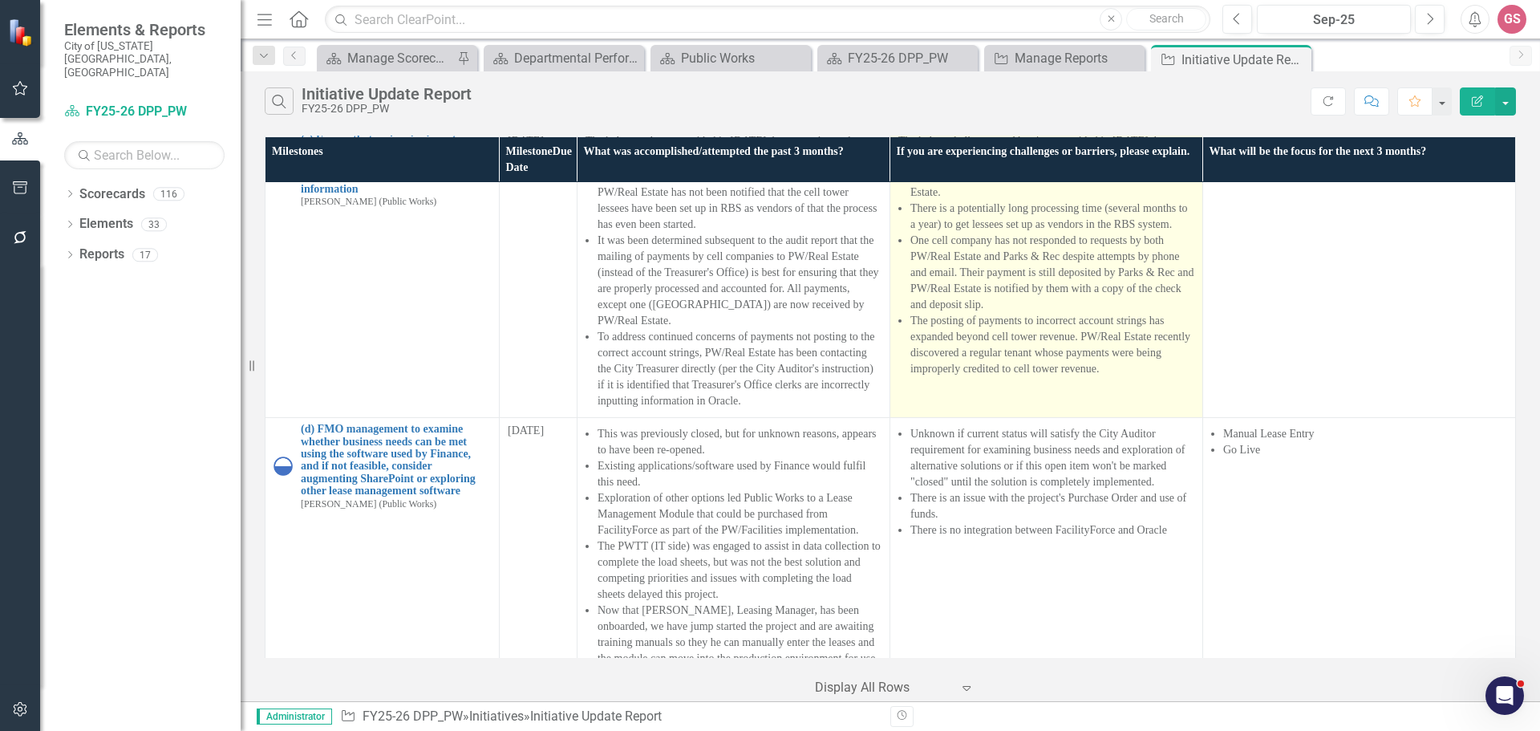
scroll to position [3448, 0]
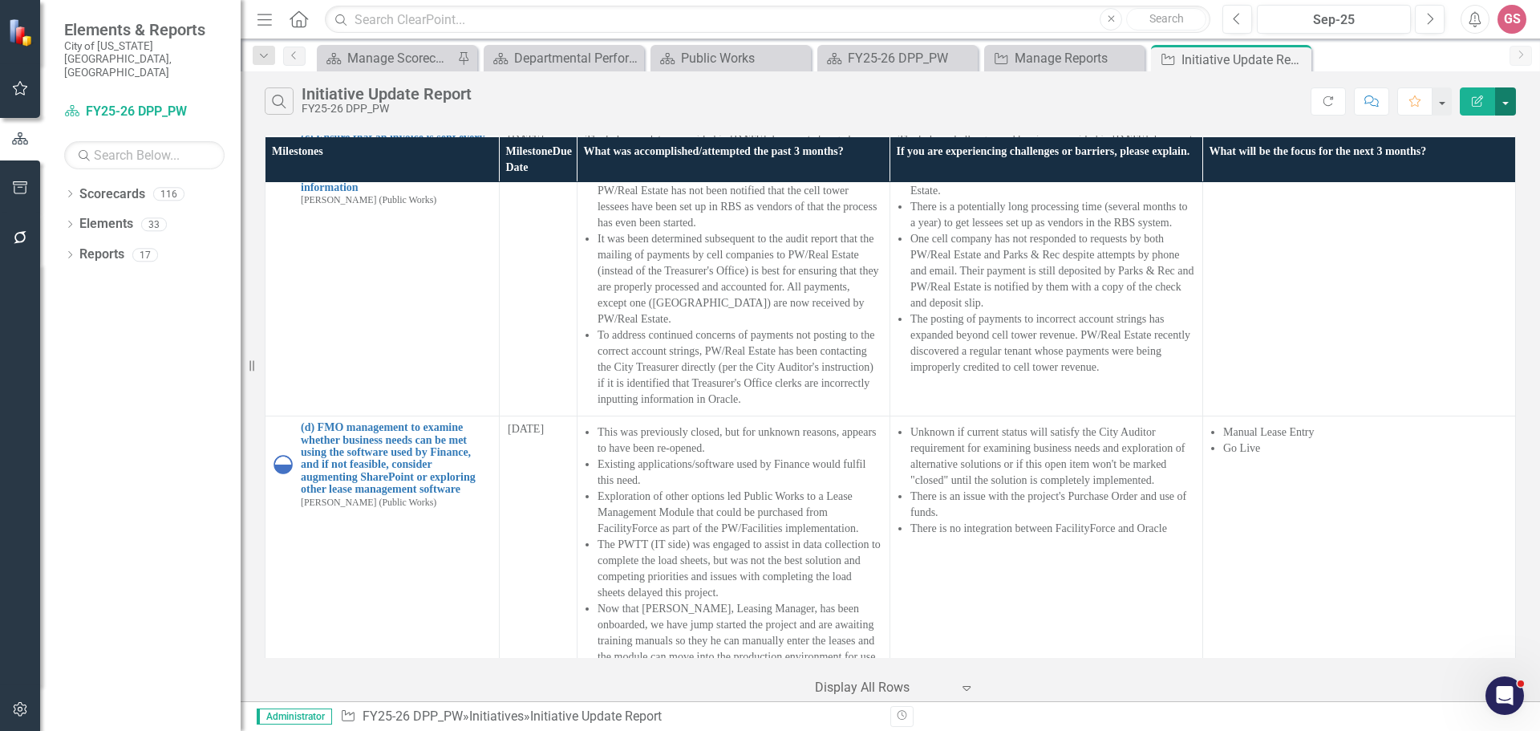
click at [1504, 107] on button "button" at bounding box center [1505, 101] width 21 height 28
click at [1426, 157] on link "PDF Export to PDF" at bounding box center [1452, 163] width 127 height 30
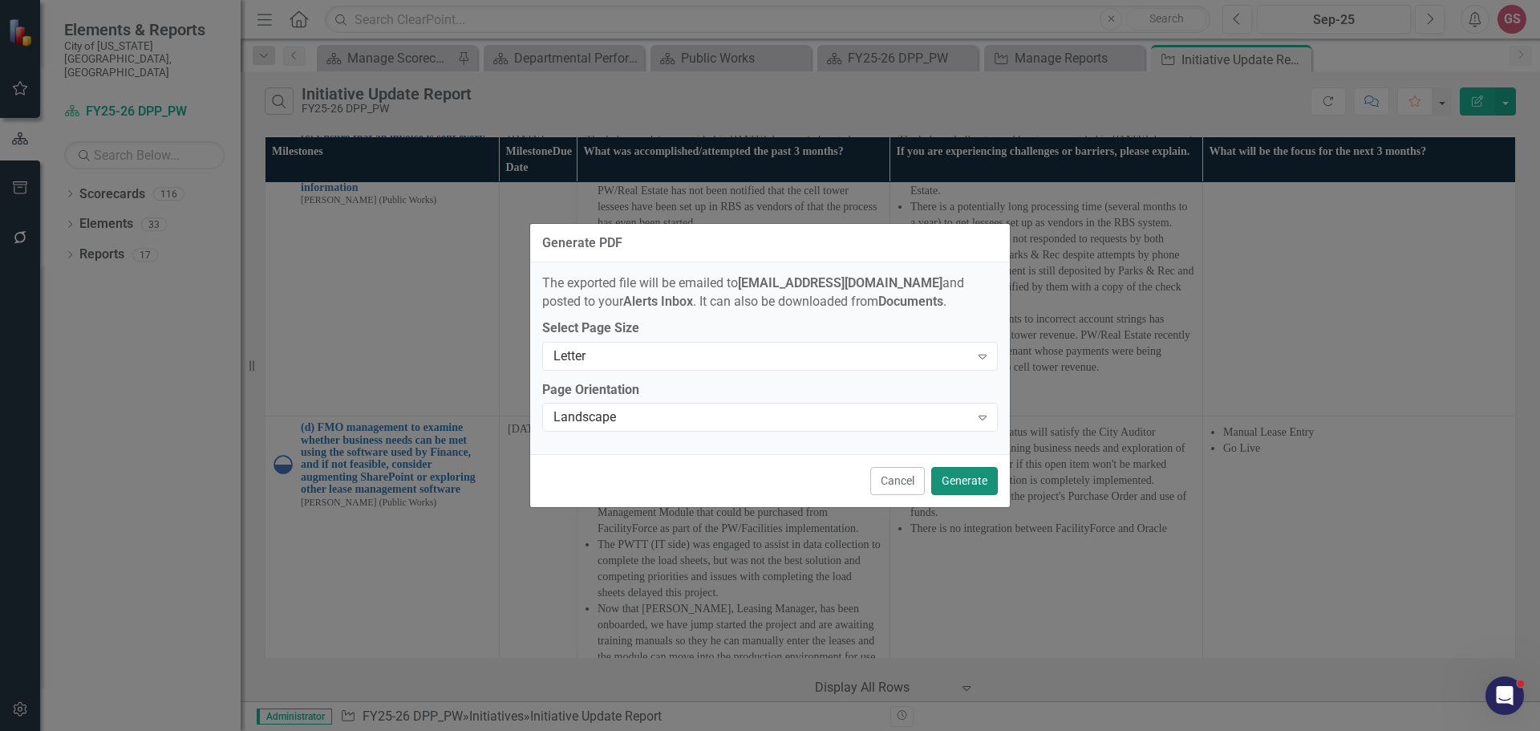
click at [958, 476] on button "Generate" at bounding box center [964, 481] width 67 height 28
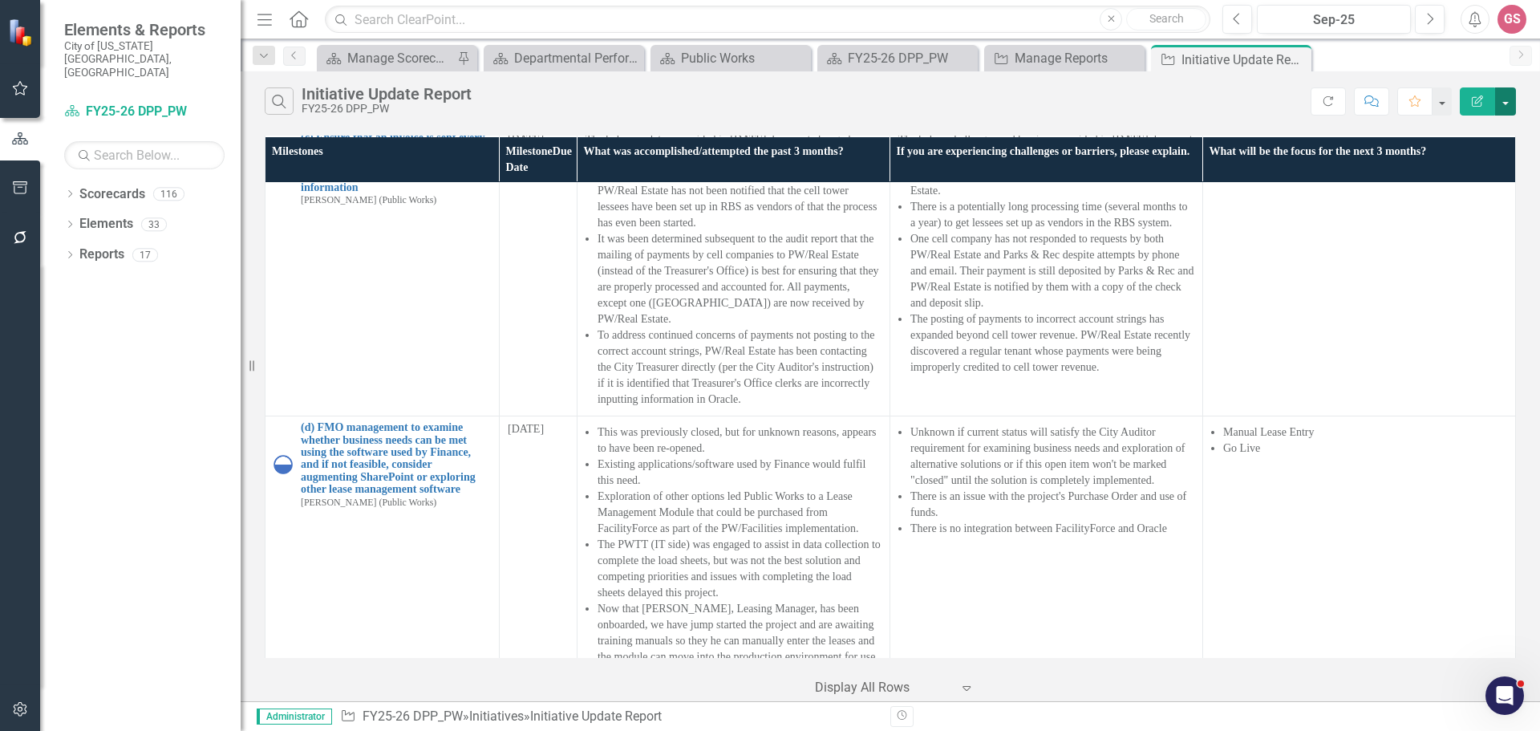
click at [1506, 108] on button "button" at bounding box center [1505, 101] width 21 height 28
click at [1462, 164] on link "PDF Export to PDF" at bounding box center [1452, 163] width 127 height 30
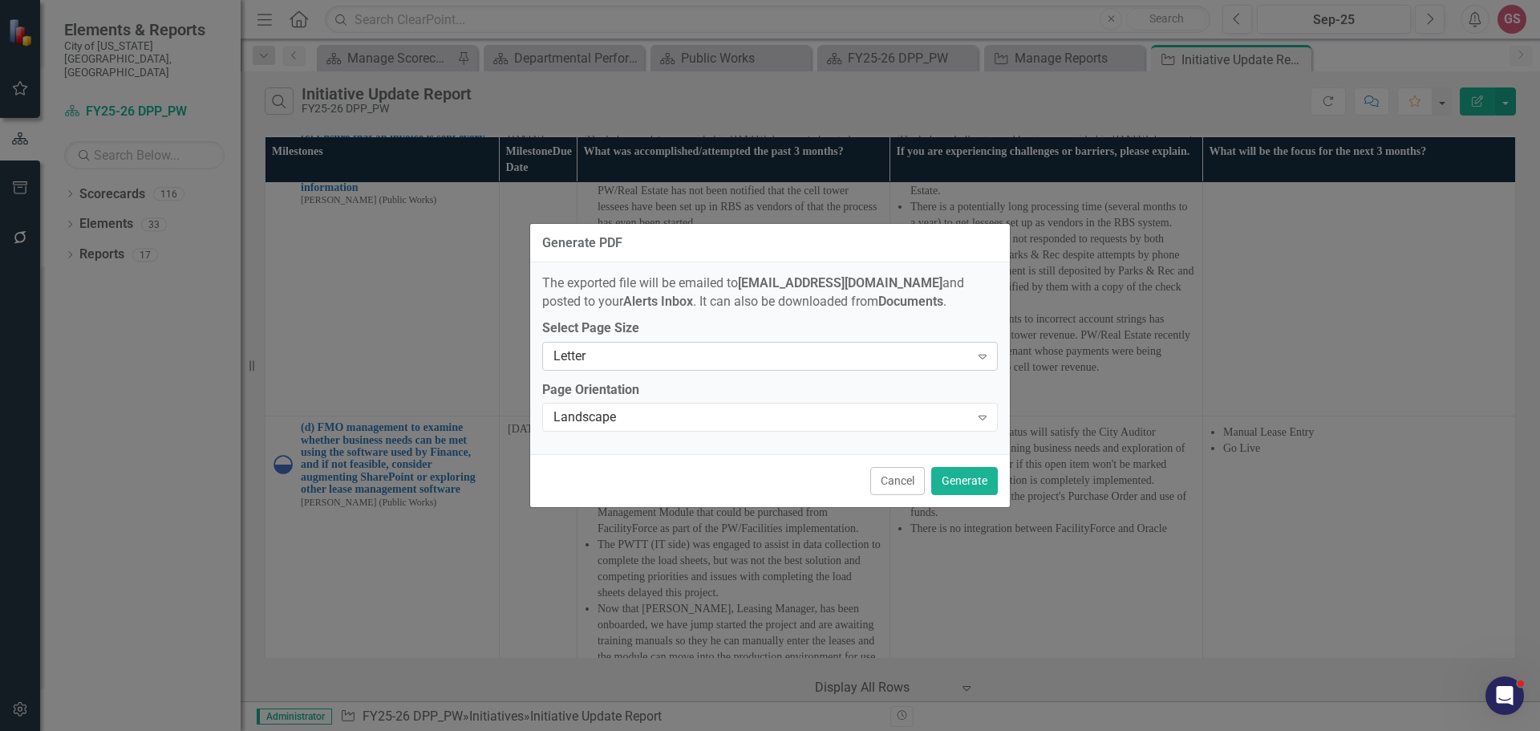
click at [641, 354] on div "Letter" at bounding box center [761, 356] width 416 height 18
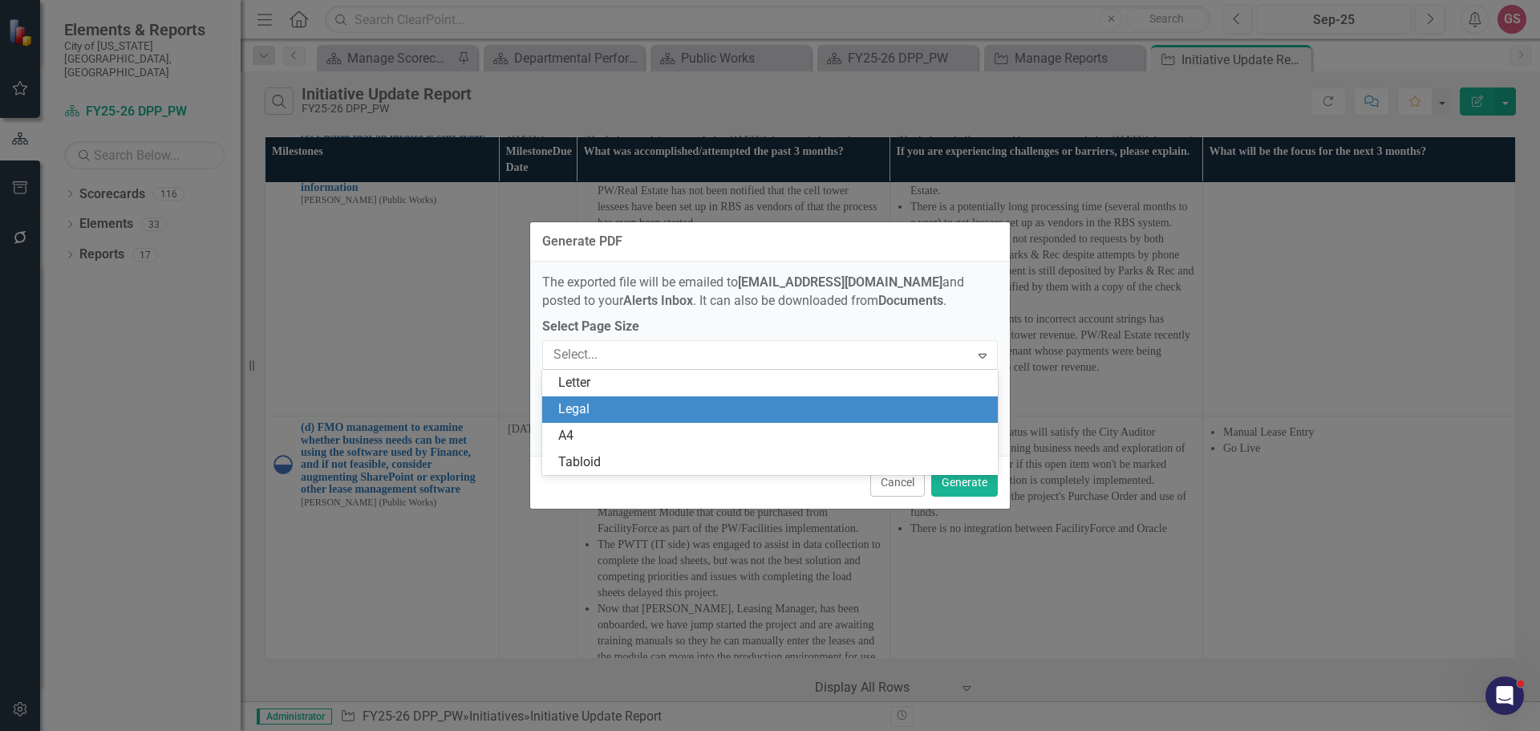
click at [622, 410] on div "Legal" at bounding box center [773, 409] width 430 height 18
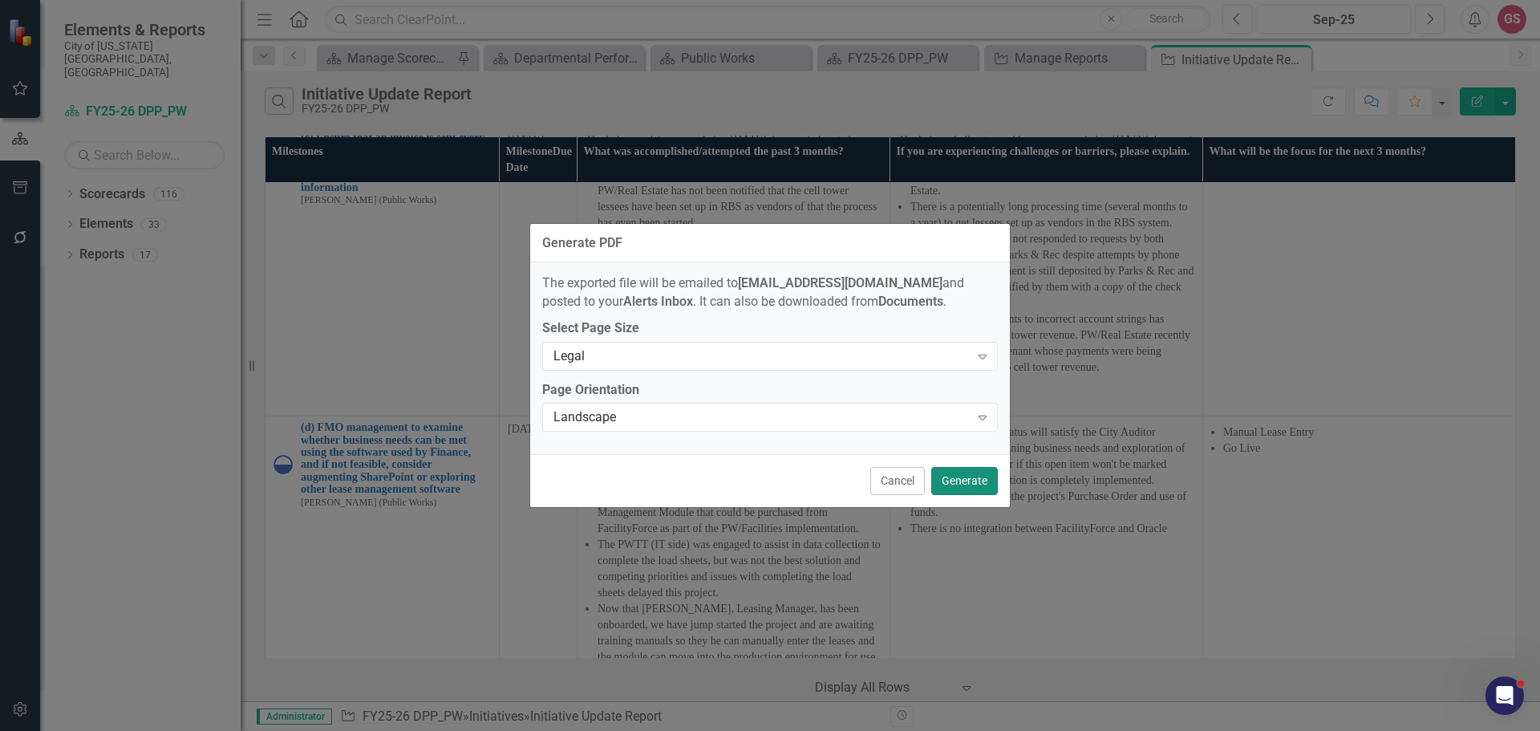
click at [960, 478] on button "Generate" at bounding box center [964, 481] width 67 height 28
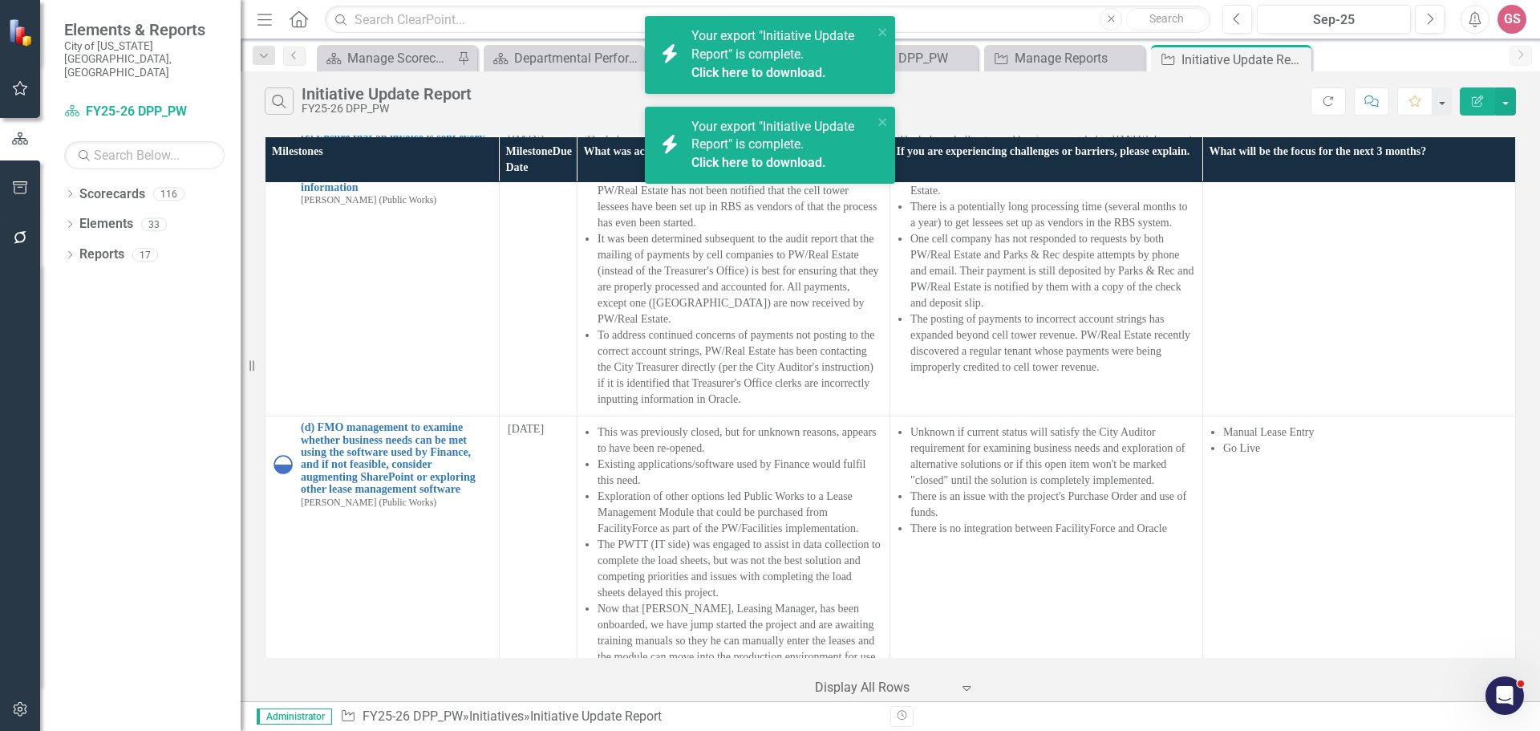
click at [744, 71] on link "Click here to download." at bounding box center [758, 72] width 135 height 15
